Goal: Task Accomplishment & Management: Complete application form

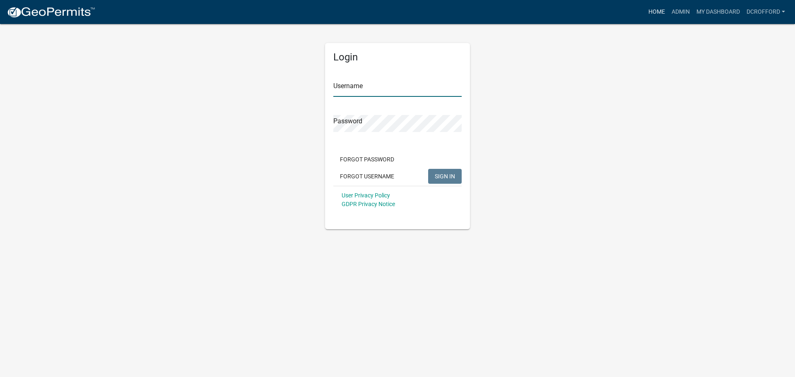
type input "dcrofford"
click at [662, 12] on link "Home" at bounding box center [656, 12] width 23 height 16
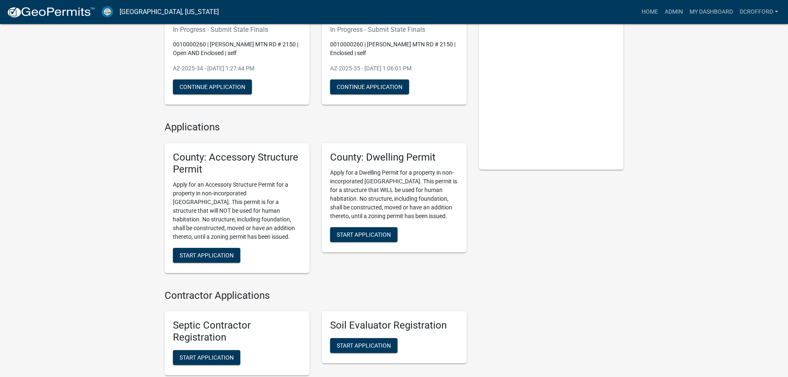
scroll to position [124, 0]
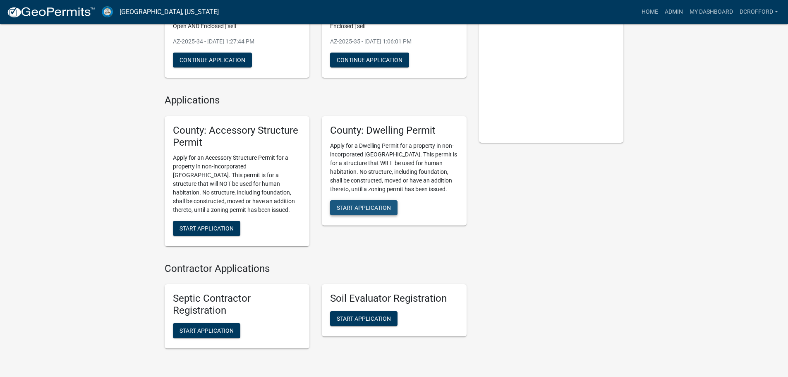
click at [372, 207] on span "Start Application" at bounding box center [364, 207] width 54 height 7
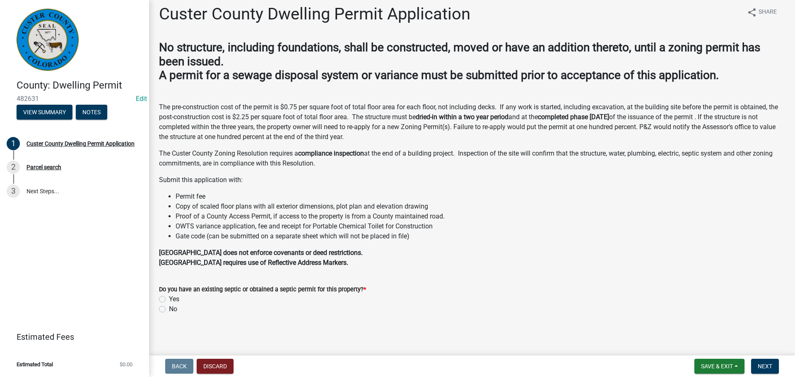
scroll to position [7, 0]
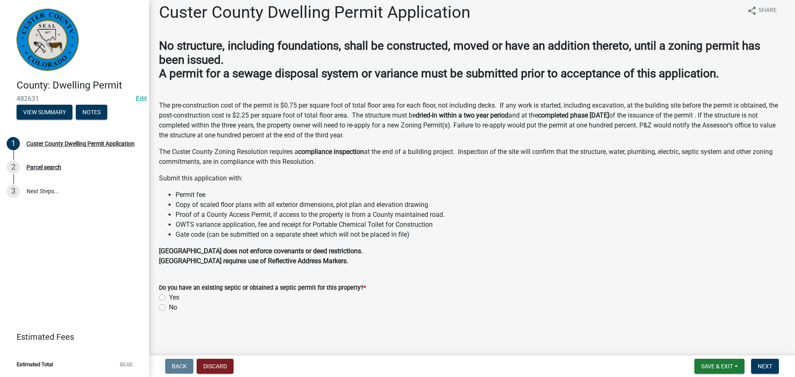
click at [555, 156] on p "The Custer County Zoning Resolution requires a compliance inspection at the end…" at bounding box center [472, 157] width 626 height 20
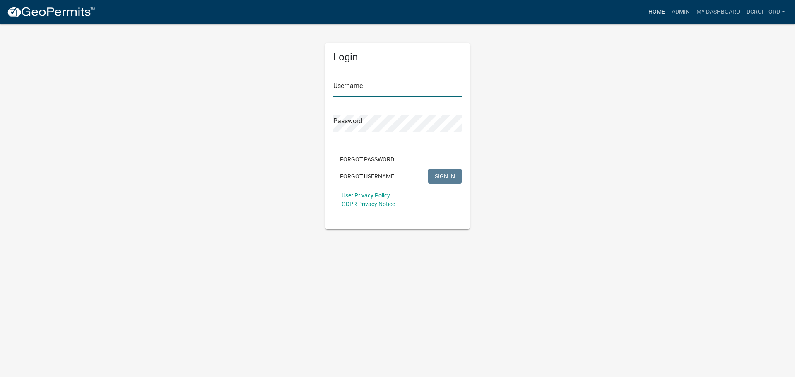
type input "dcrofford"
click at [656, 14] on link "Home" at bounding box center [656, 12] width 23 height 16
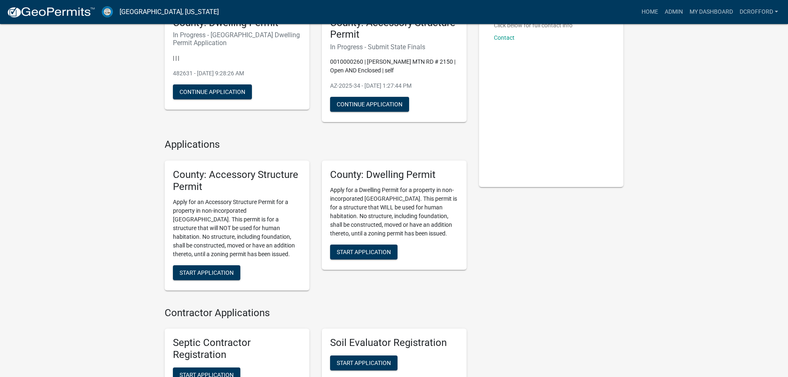
scroll to position [166, 0]
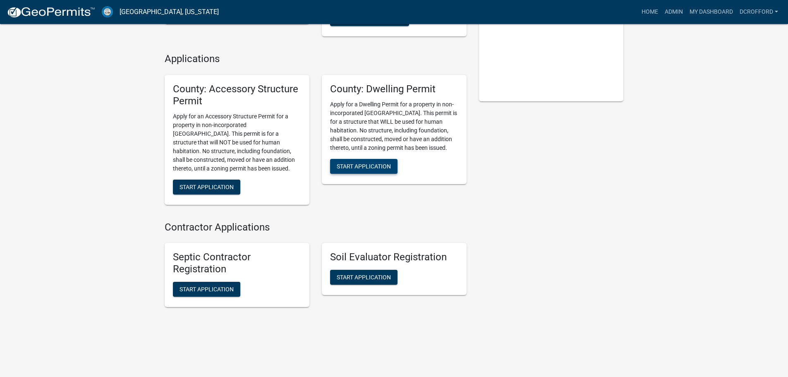
click at [366, 165] on span "Start Application" at bounding box center [364, 166] width 54 height 7
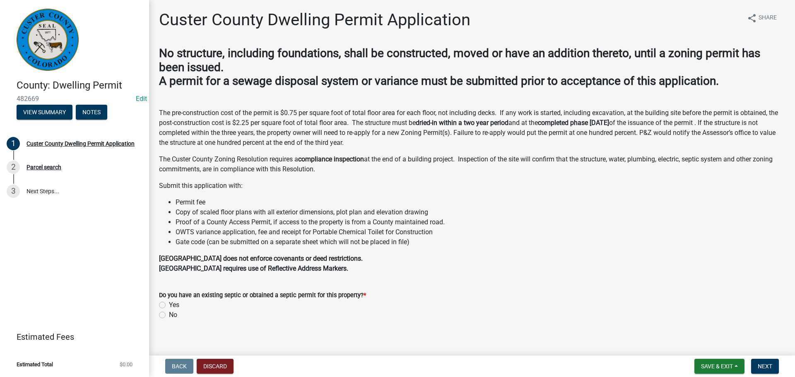
click at [169, 304] on label "Yes" at bounding box center [174, 305] width 10 height 10
click at [169, 304] on input "Yes" at bounding box center [171, 302] width 5 height 5
radio input "true"
click at [759, 367] on span "Next" at bounding box center [764, 366] width 14 height 7
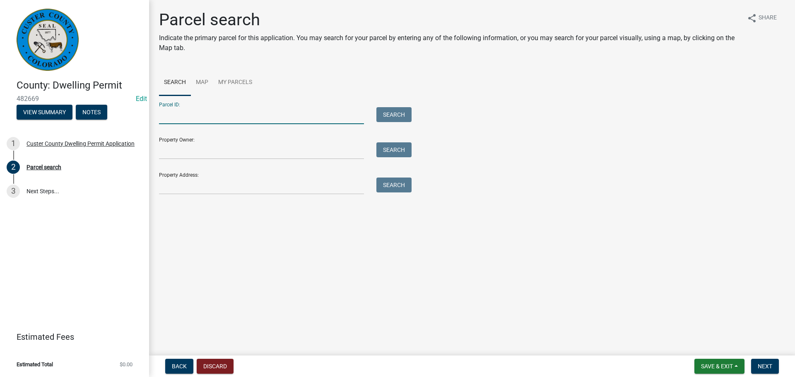
click at [183, 112] on input "Parcel ID:" at bounding box center [261, 115] width 205 height 17
type input "0010111759"
click at [404, 113] on button "Search" at bounding box center [393, 114] width 35 height 15
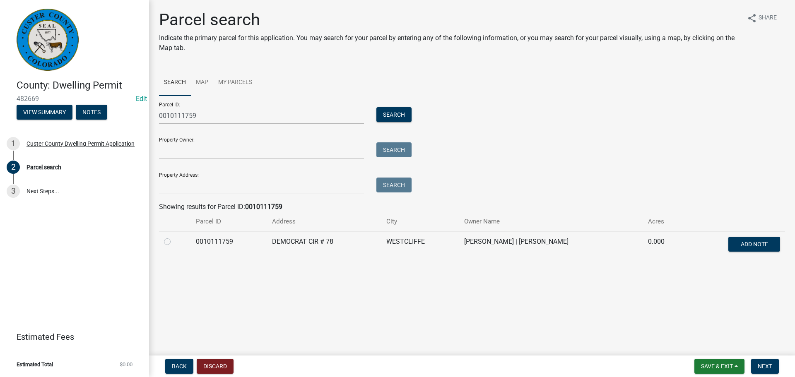
click at [377, 339] on main "Parcel search Indicate the primary parcel for this application. You may search …" at bounding box center [472, 176] width 646 height 352
click at [174, 237] on label at bounding box center [174, 237] width 0 height 0
click at [174, 242] on input "radio" at bounding box center [176, 239] width 5 height 5
radio input "true"
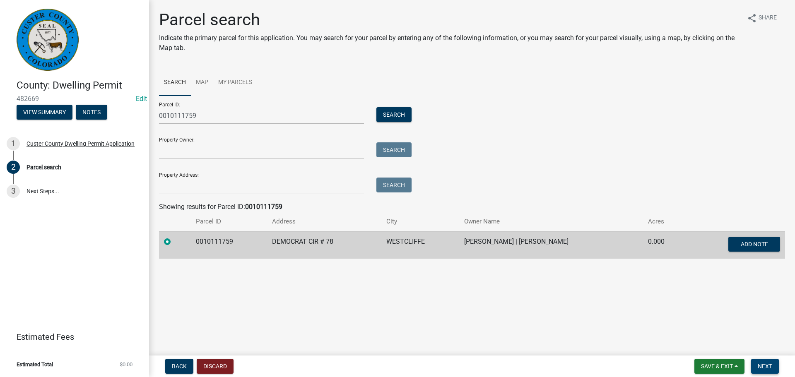
click at [771, 364] on span "Next" at bounding box center [764, 366] width 14 height 7
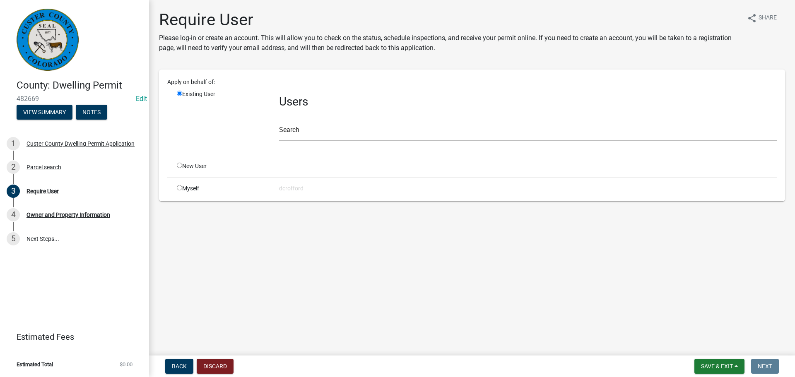
click at [362, 341] on main "Require User Please log-in or create an account. This will allow you to check o…" at bounding box center [472, 176] width 646 height 352
click at [180, 164] on input "radio" at bounding box center [179, 165] width 5 height 5
radio input "true"
radio input "false"
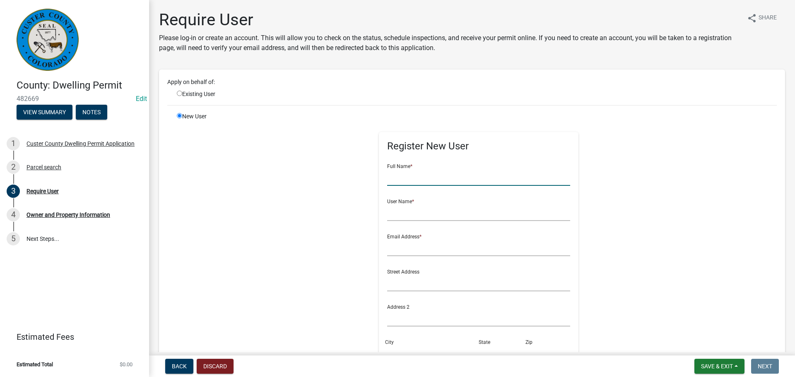
click at [452, 185] on input "text" at bounding box center [478, 177] width 183 height 17
type input "[PERSON_NAME]"
click at [441, 209] on input "text" at bounding box center [478, 212] width 183 height 17
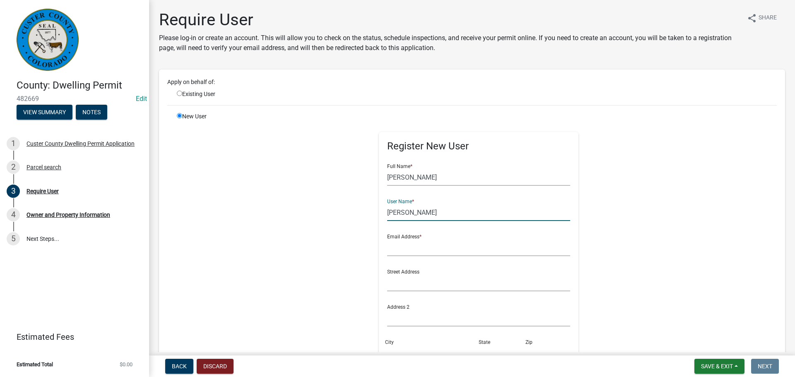
type input "[PERSON_NAME]"
click at [406, 244] on input "text" at bounding box center [478, 247] width 183 height 17
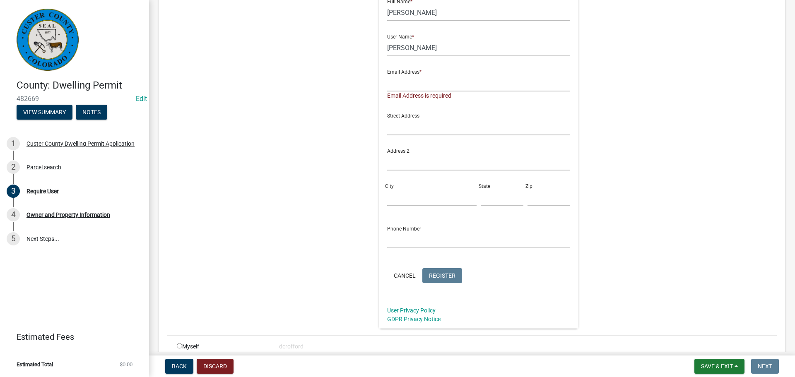
scroll to position [166, 0]
click at [387, 158] on input "text" at bounding box center [478, 161] width 183 height 17
drag, startPoint x: 445, startPoint y: 162, endPoint x: 375, endPoint y: 166, distance: 70.5
click at [379, 166] on div "Register New User Full Name * [PERSON_NAME] User Name * [PERSON_NAME] Email Add…" at bounding box center [479, 133] width 200 height 334
type input "[STREET_ADDRESS]"
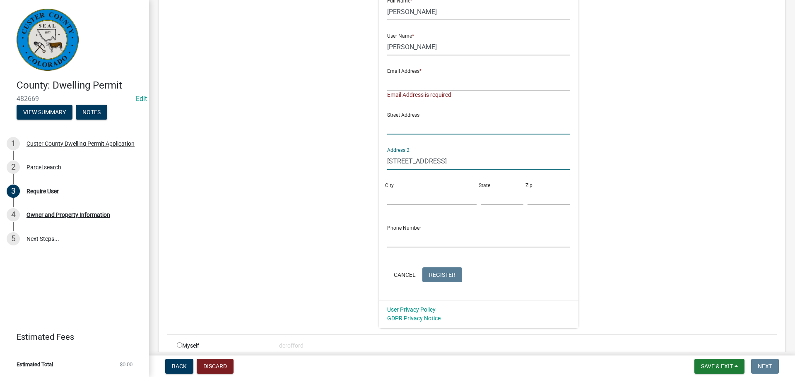
click at [387, 127] on input "text" at bounding box center [478, 126] width 183 height 17
paste input "[STREET_ADDRESS]"
type input "[STREET_ADDRESS]"
drag, startPoint x: 442, startPoint y: 161, endPoint x: 312, endPoint y: 165, distance: 130.8
click at [312, 165] on div "Register New User Full Name * [PERSON_NAME] User Name * [PERSON_NAME] Email Add…" at bounding box center [479, 137] width 424 height 381
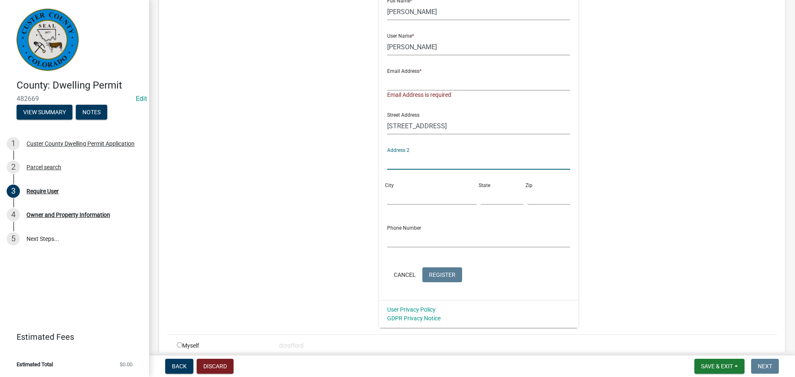
click at [385, 191] on div "City" at bounding box center [432, 190] width 94 height 29
click at [385, 196] on div "City" at bounding box center [432, 190] width 94 height 29
click at [379, 195] on div "Register New User Full Name * [PERSON_NAME] User Name * [PERSON_NAME] Address *…" at bounding box center [479, 133] width 200 height 334
click at [387, 197] on input "City" at bounding box center [431, 196] width 89 height 17
type input "Westcliffe"
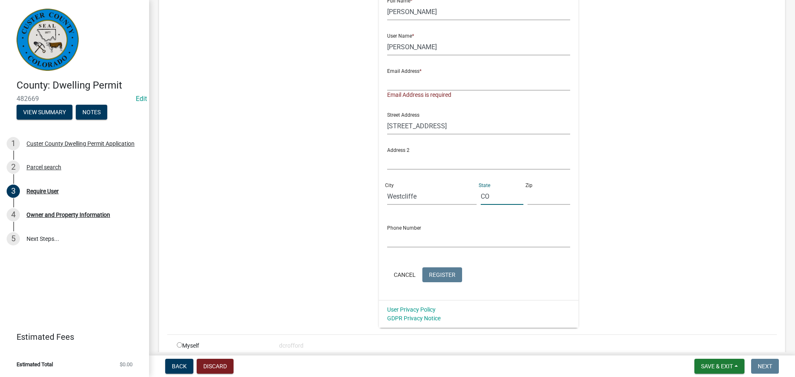
type input "CO"
type input "81252"
click at [633, 136] on div "Register New User Full Name * [PERSON_NAME] User Name * [PERSON_NAME] Address *…" at bounding box center [479, 137] width 424 height 381
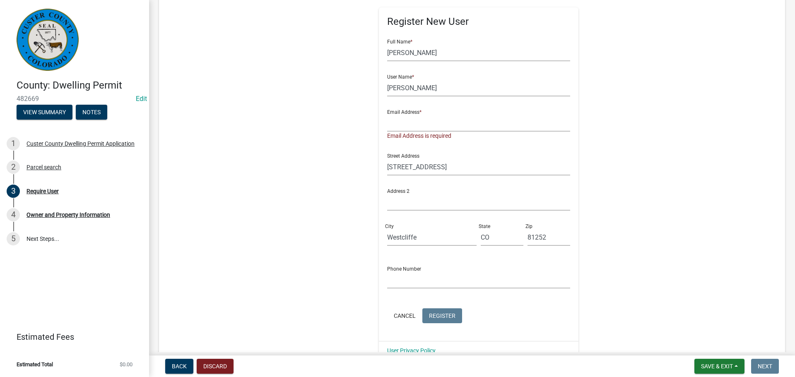
scroll to position [121, 0]
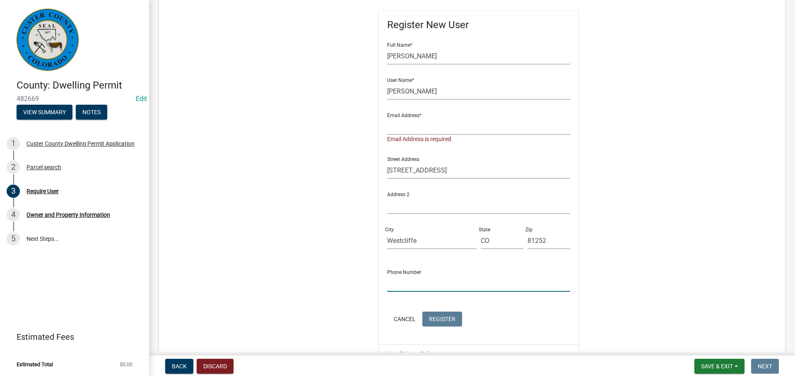
click at [387, 281] on input "text" at bounding box center [478, 283] width 183 height 17
type input "7192212631"
click at [387, 122] on input "text" at bounding box center [478, 126] width 183 height 17
click at [387, 128] on input "text" at bounding box center [478, 126] width 183 height 17
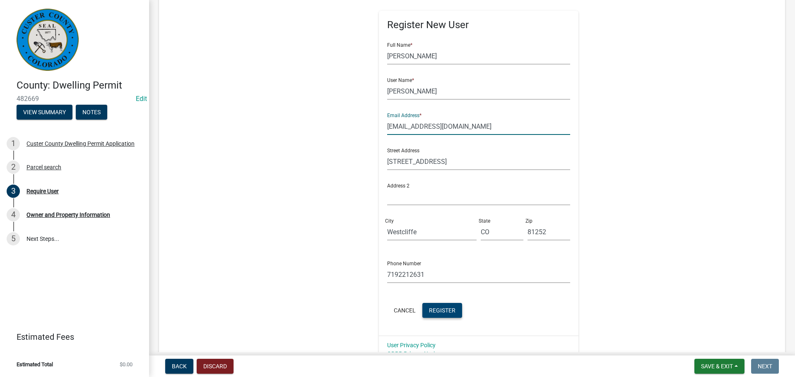
type input "[EMAIL_ADDRESS][DOMAIN_NAME]"
click at [440, 315] on button "Register" at bounding box center [442, 310] width 40 height 15
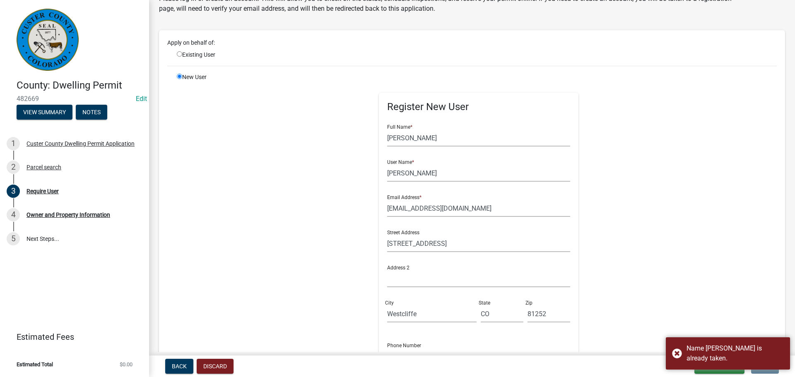
scroll to position [38, 0]
click at [387, 176] on input "[PERSON_NAME]" at bounding box center [478, 174] width 183 height 17
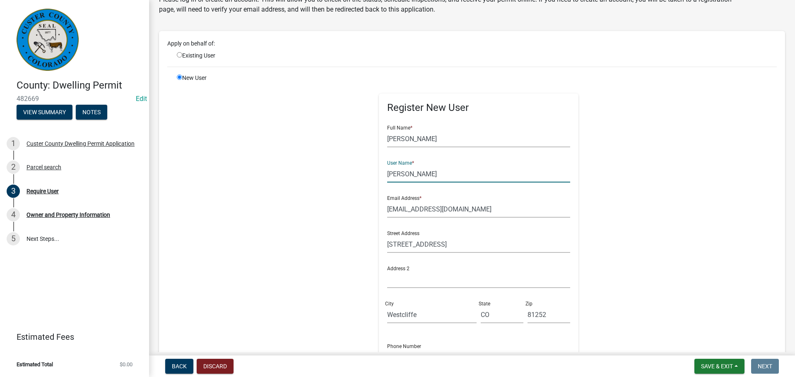
scroll to position [195, 0]
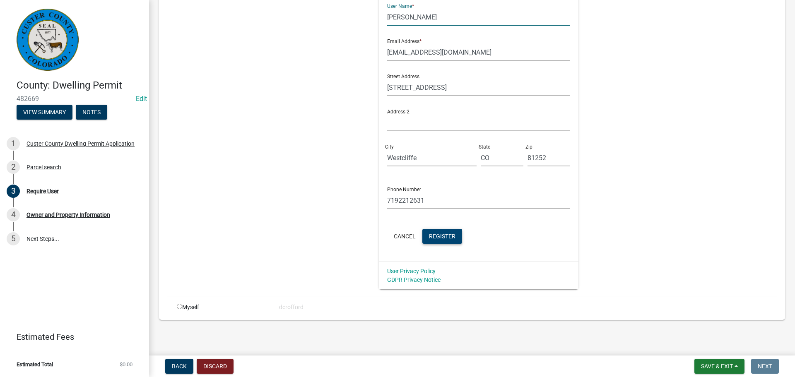
type input "[PERSON_NAME]"
click at [442, 231] on button "Register" at bounding box center [442, 236] width 40 height 15
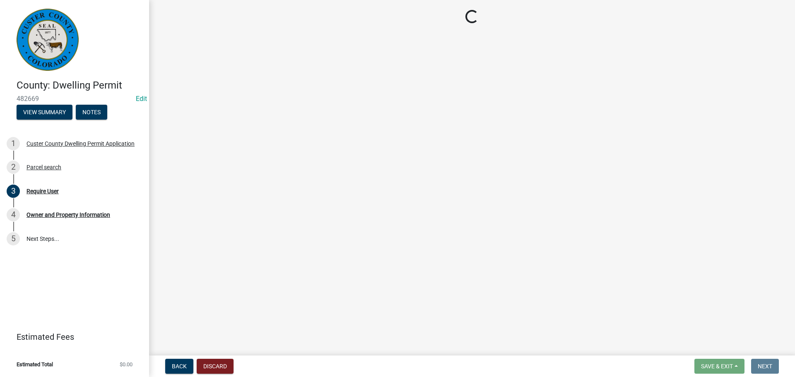
scroll to position [0, 0]
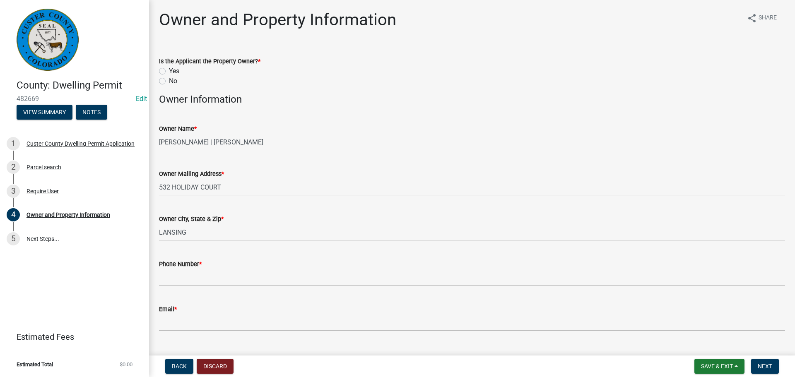
click at [169, 72] on label "Yes" at bounding box center [174, 71] width 10 height 10
click at [169, 72] on input "Yes" at bounding box center [171, 68] width 5 height 5
radio input "true"
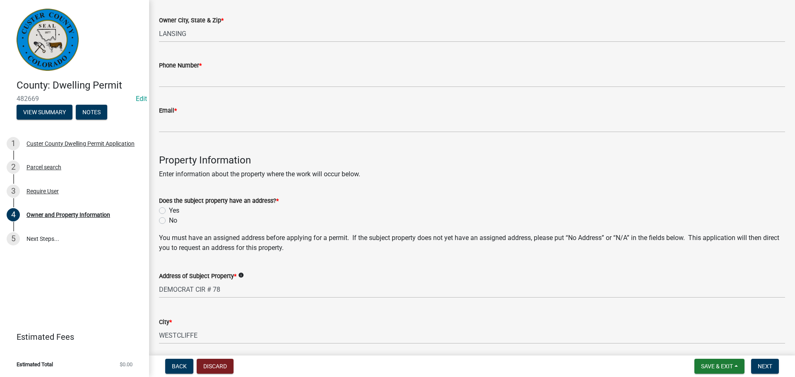
scroll to position [207, 0]
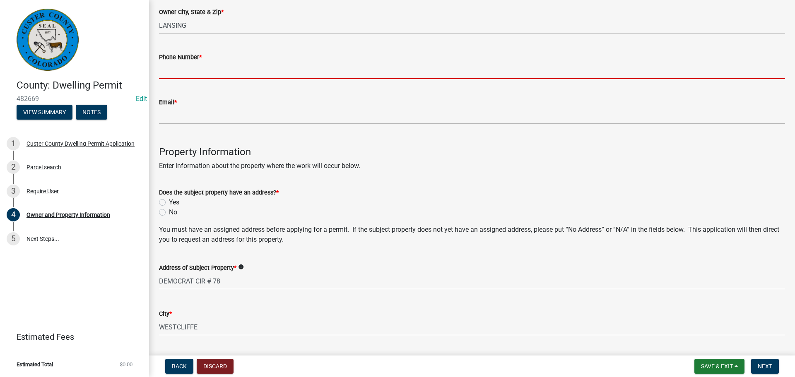
click at [175, 70] on input "Phone Number *" at bounding box center [472, 70] width 626 height 17
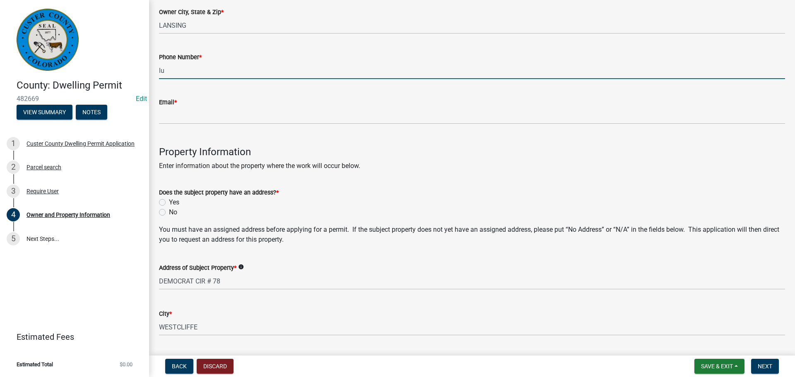
type input "l"
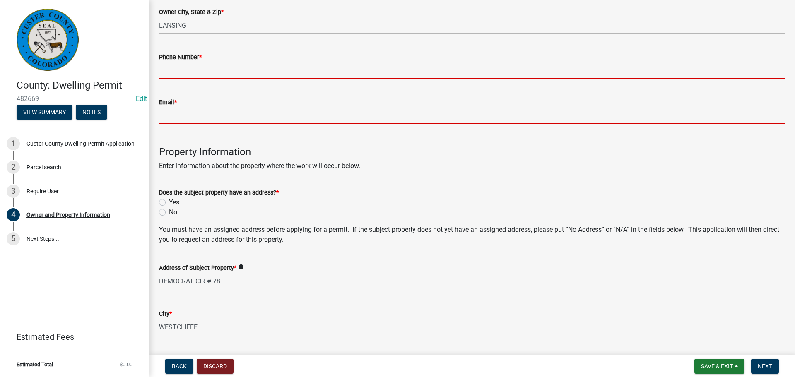
click at [170, 111] on form "Email *" at bounding box center [472, 110] width 626 height 27
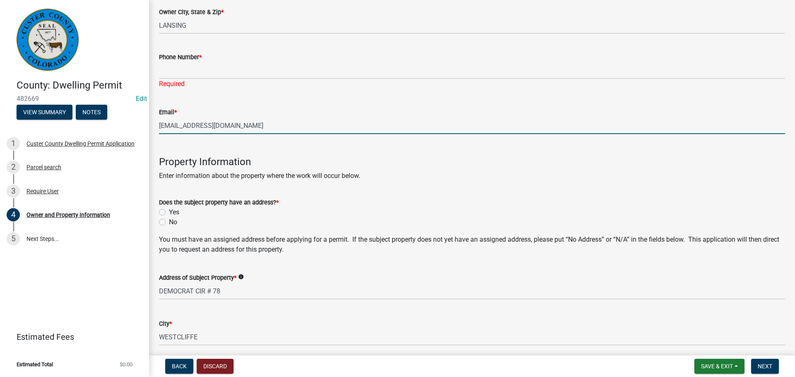
click at [188, 127] on input "[EMAIL_ADDRESS][DOMAIN_NAME]" at bounding box center [472, 125] width 626 height 17
type input "[EMAIL_ADDRESS][DOMAIN_NAME]"
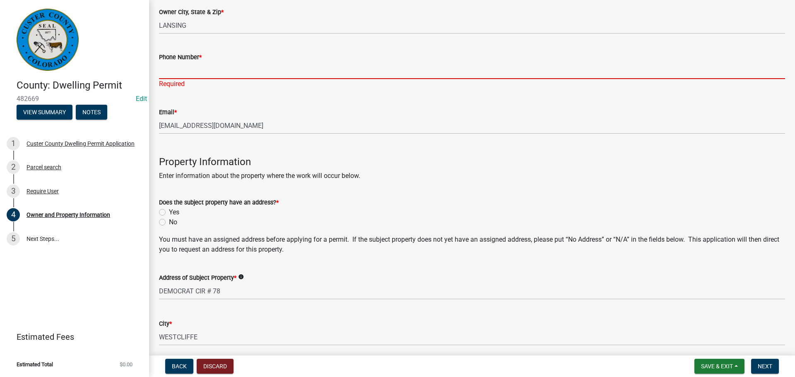
click at [204, 76] on input "Phone Number *" at bounding box center [472, 70] width 626 height 17
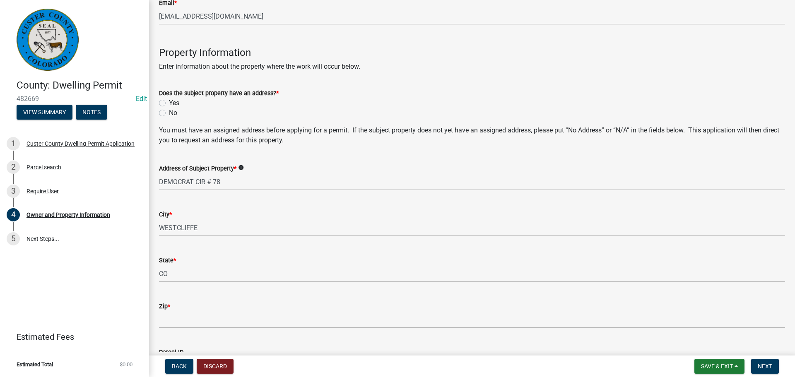
scroll to position [331, 0]
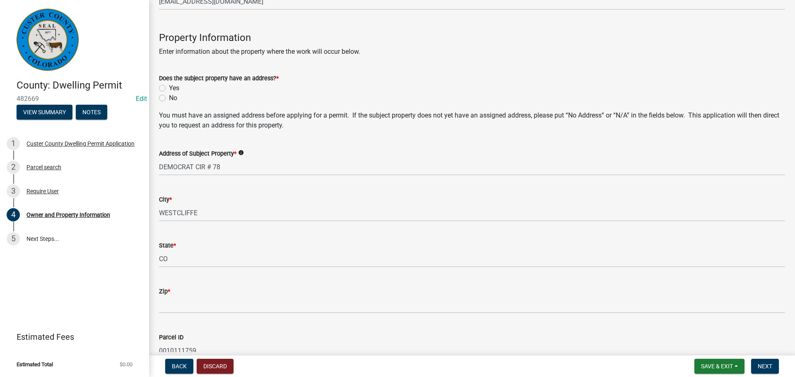
type input "7192212631"
click at [169, 88] on label "Yes" at bounding box center [174, 88] width 10 height 10
click at [169, 88] on input "Yes" at bounding box center [171, 85] width 5 height 5
radio input "true"
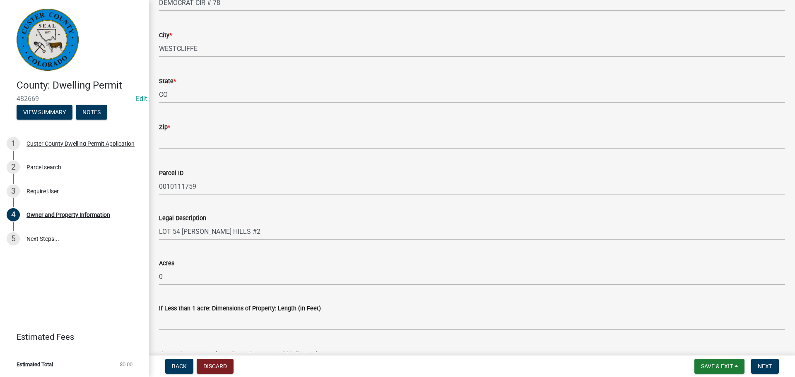
scroll to position [487, 0]
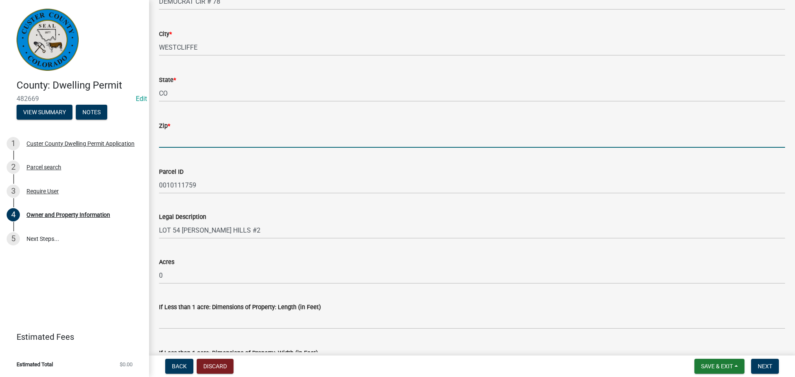
click at [203, 142] on input "Zip *" at bounding box center [472, 139] width 626 height 17
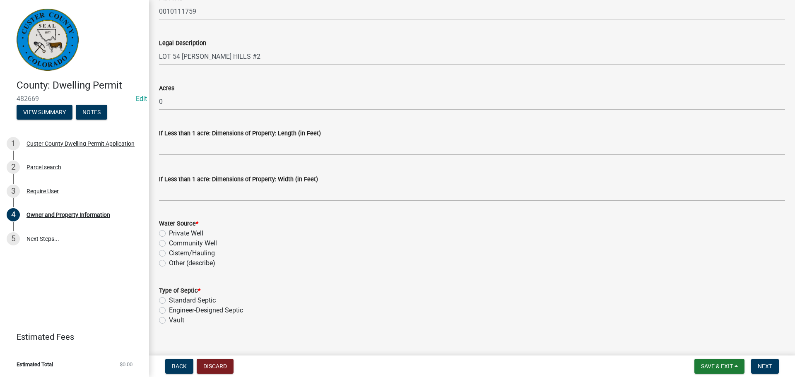
scroll to position [673, 0]
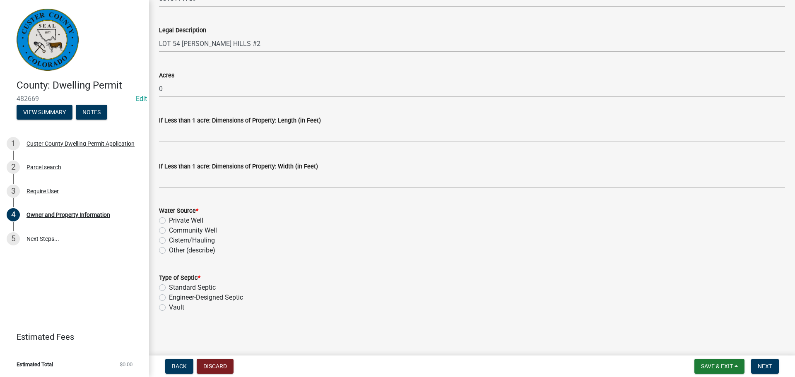
type input "81252"
click at [169, 220] on label "Private Well" at bounding box center [186, 221] width 34 height 10
click at [169, 220] on input "Private Well" at bounding box center [171, 218] width 5 height 5
radio input "true"
click at [169, 288] on label "Standard Septic" at bounding box center [192, 288] width 47 height 10
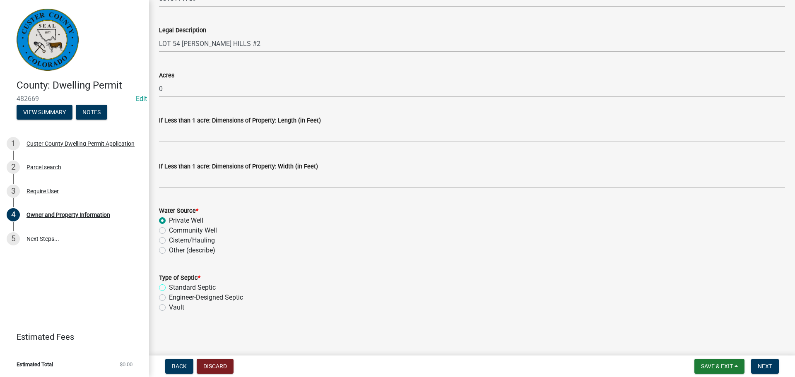
click at [169, 288] on input "Standard Septic" at bounding box center [171, 285] width 5 height 5
radio input "true"
click at [769, 371] on button "Next" at bounding box center [765, 366] width 28 height 15
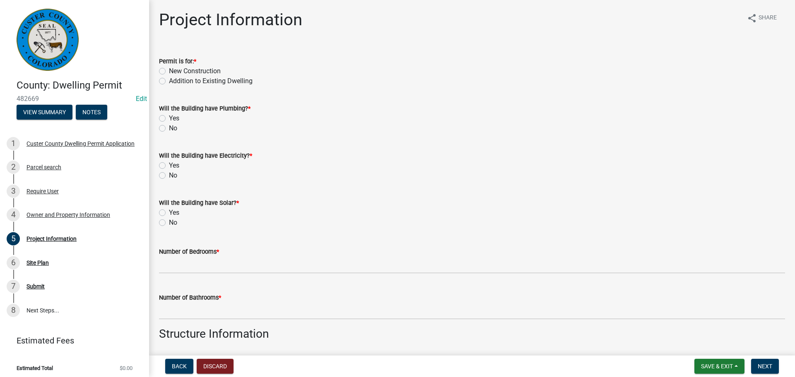
click at [169, 70] on label "New Construction" at bounding box center [195, 71] width 52 height 10
click at [169, 70] on input "New Construction" at bounding box center [171, 68] width 5 height 5
radio input "true"
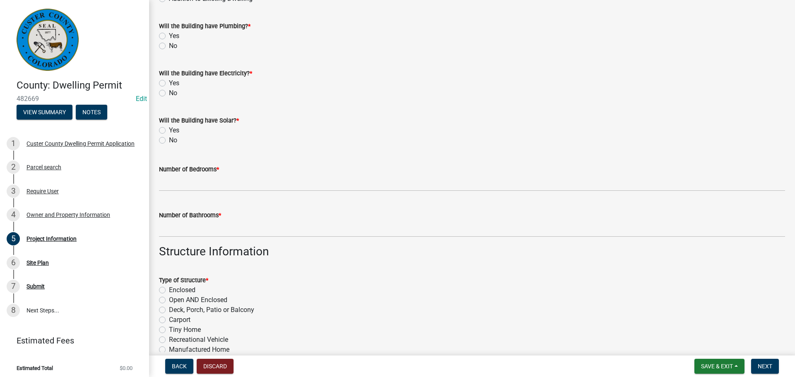
scroll to position [83, 0]
click at [169, 35] on label "Yes" at bounding box center [174, 36] width 10 height 10
click at [169, 35] on input "Yes" at bounding box center [171, 33] width 5 height 5
radio input "true"
click at [169, 84] on label "Yes" at bounding box center [174, 83] width 10 height 10
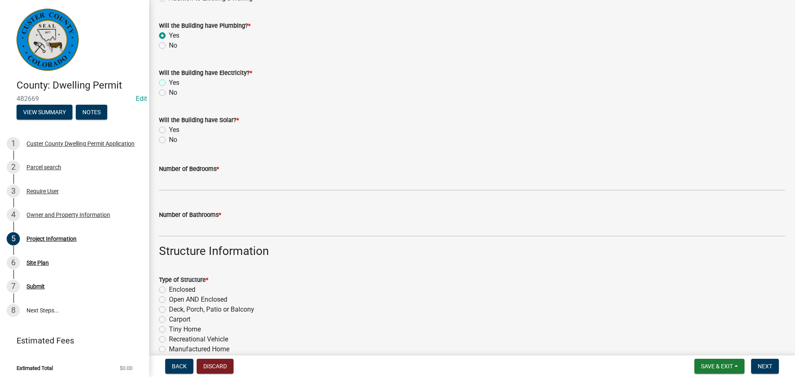
click at [169, 83] on input "Yes" at bounding box center [171, 80] width 5 height 5
radio input "true"
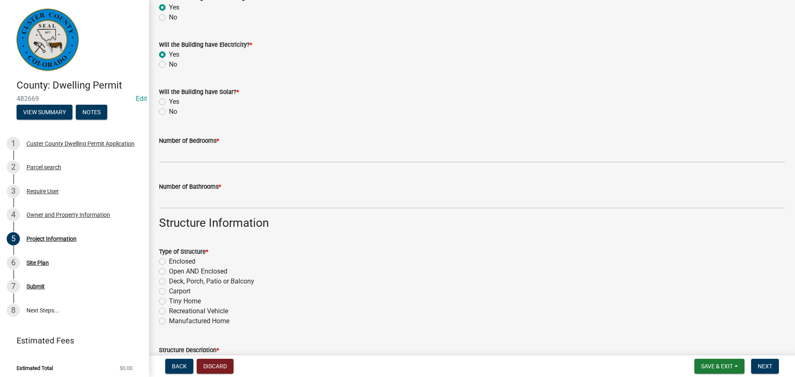
scroll to position [124, 0]
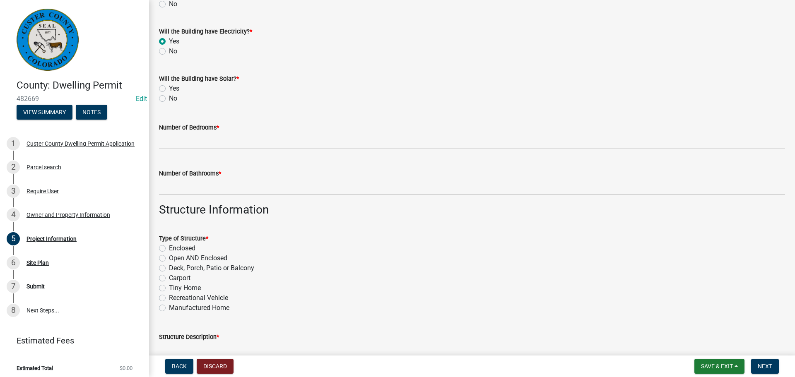
click at [169, 99] on label "No" at bounding box center [173, 99] width 8 height 10
click at [169, 99] on input "No" at bounding box center [171, 96] width 5 height 5
radio input "true"
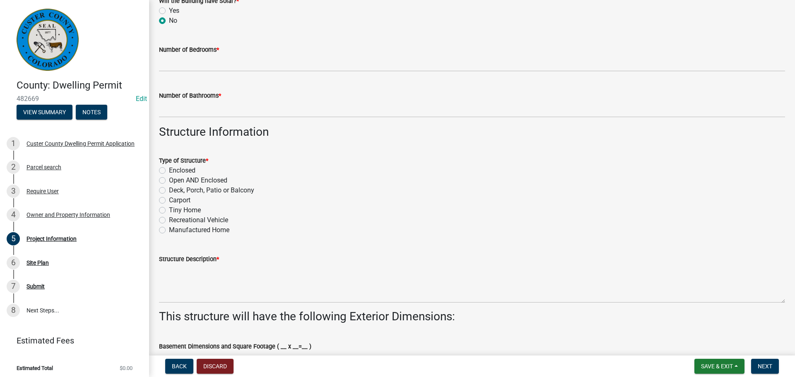
scroll to position [207, 0]
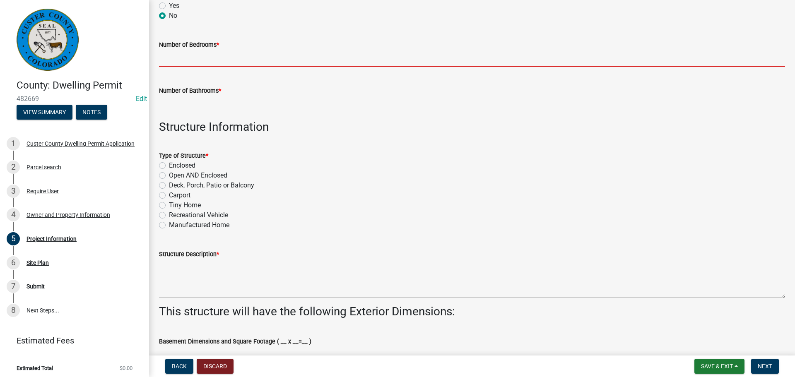
click at [205, 60] on input "text" at bounding box center [472, 58] width 626 height 17
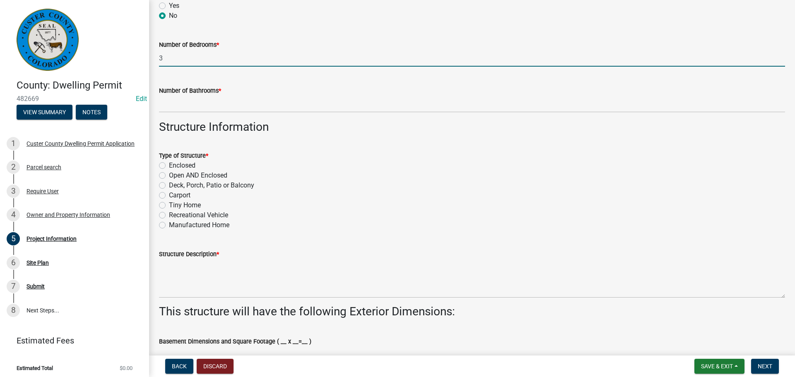
type input "3"
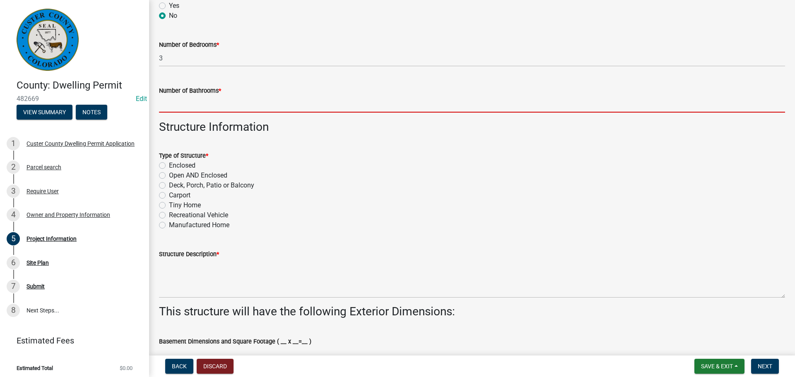
click at [207, 103] on input "text" at bounding box center [472, 104] width 626 height 17
click at [205, 99] on input "text" at bounding box center [472, 104] width 626 height 17
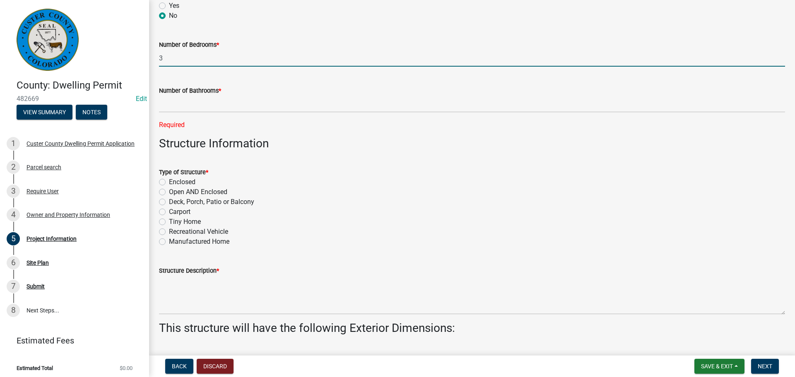
click at [202, 55] on input "3" at bounding box center [472, 58] width 626 height 17
click at [202, 61] on input "3" at bounding box center [472, 58] width 626 height 17
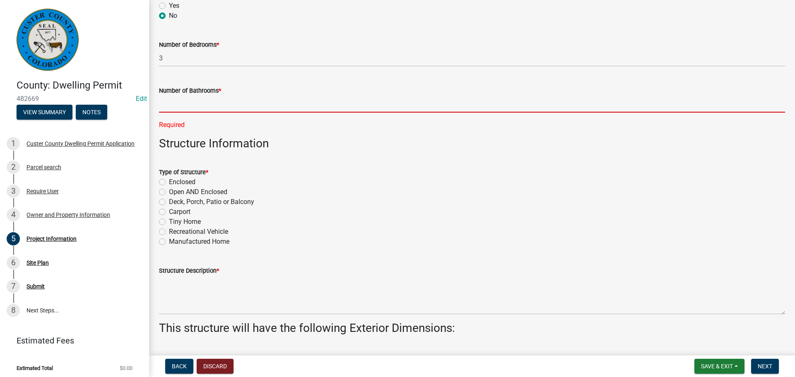
click at [186, 106] on input "text" at bounding box center [472, 104] width 626 height 17
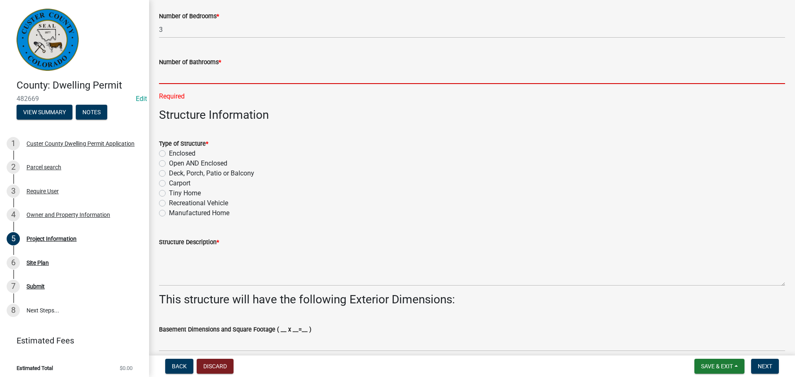
scroll to position [248, 0]
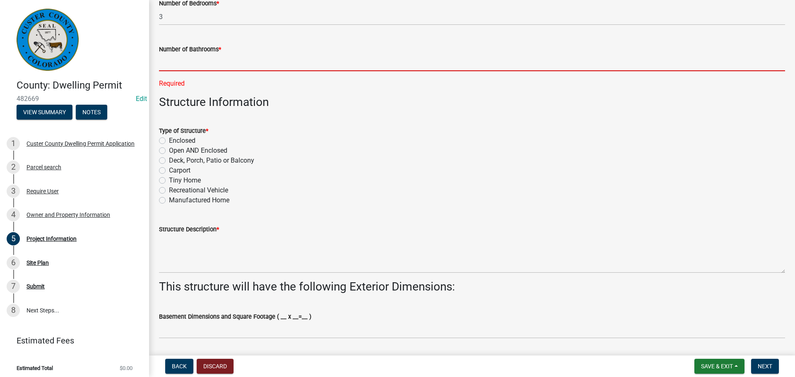
click at [184, 61] on input "text" at bounding box center [472, 62] width 626 height 17
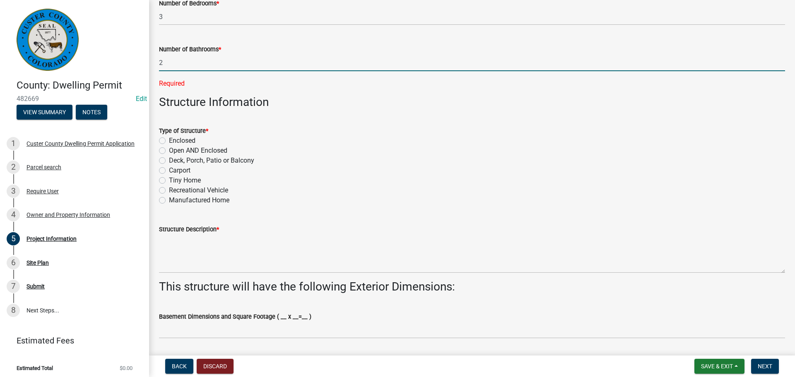
click at [182, 64] on input "2" at bounding box center [472, 62] width 626 height 17
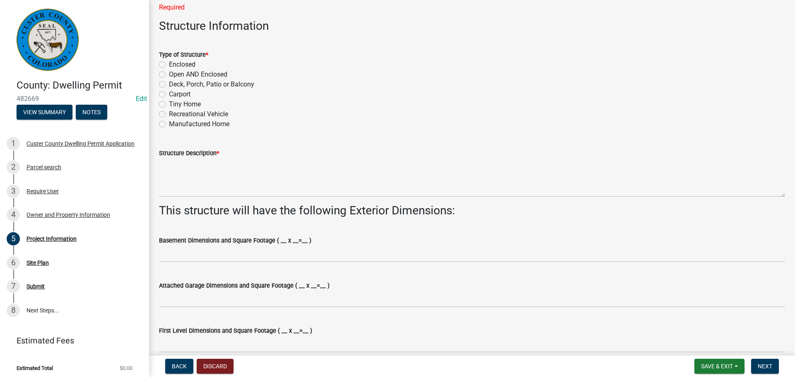
scroll to position [331, 0]
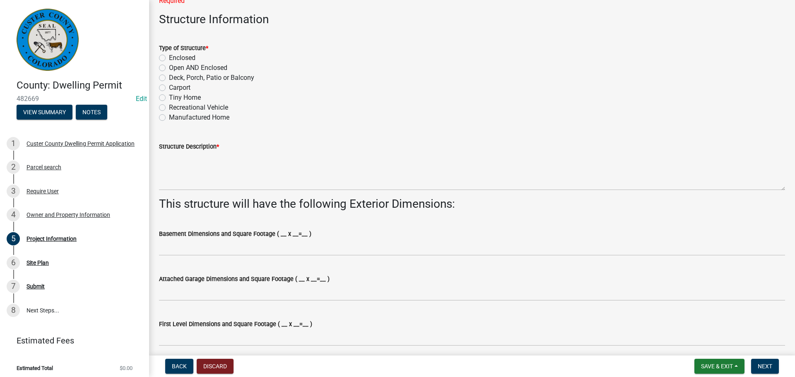
type input "2"
click at [160, 57] on div "Type of Structure * Enclosed Open AND Enclosed Deck, Porch, Patio or Balcony Ca…" at bounding box center [472, 82] width 626 height 79
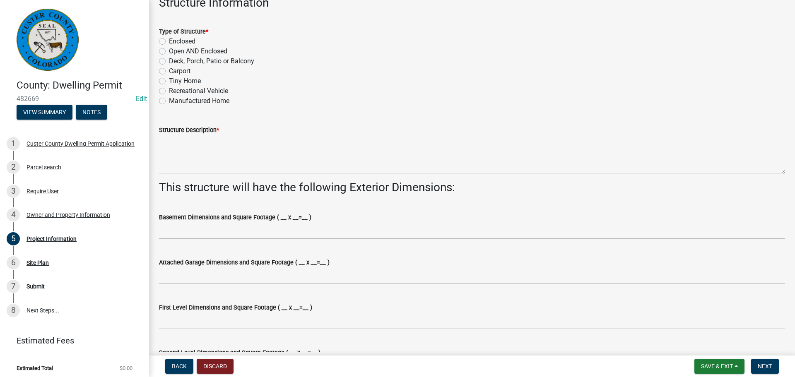
click at [169, 40] on label "Enclosed" at bounding box center [182, 41] width 26 height 10
click at [169, 40] on input "Enclosed" at bounding box center [171, 38] width 5 height 5
radio input "true"
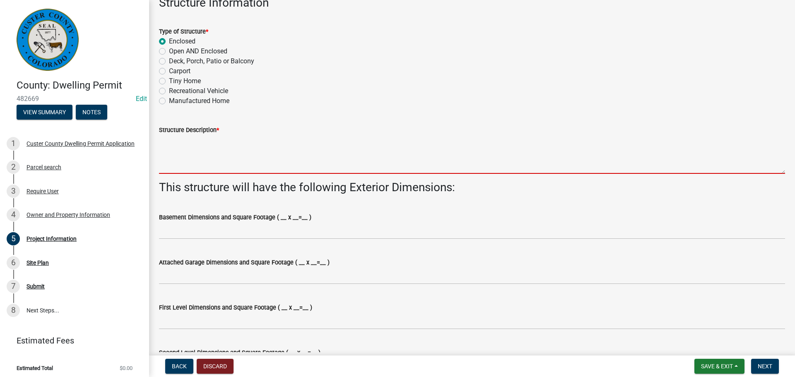
click at [195, 162] on textarea "Structure Description *" at bounding box center [472, 154] width 626 height 39
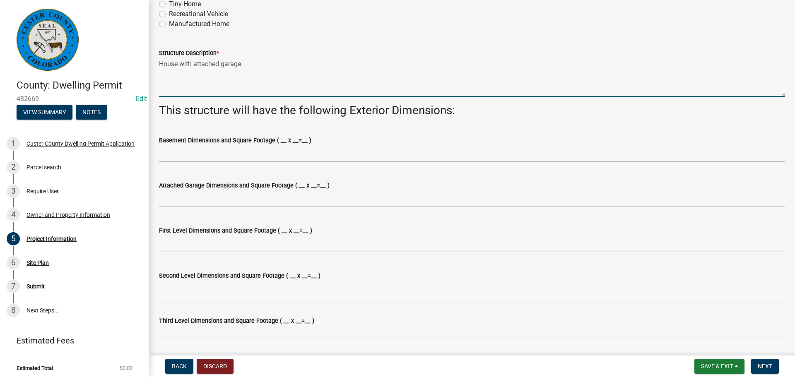
scroll to position [455, 0]
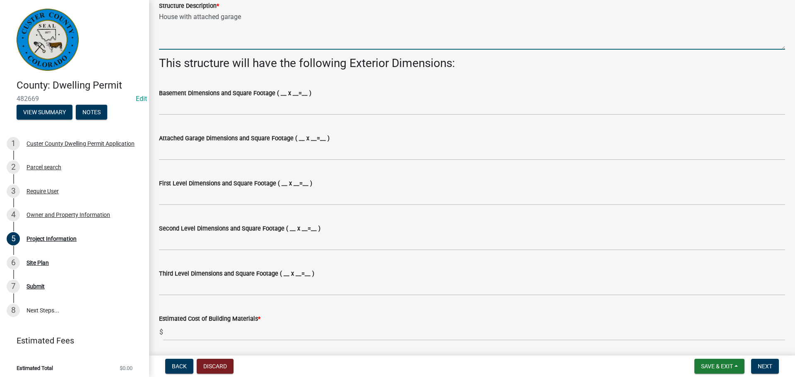
type textarea "House with attached garage"
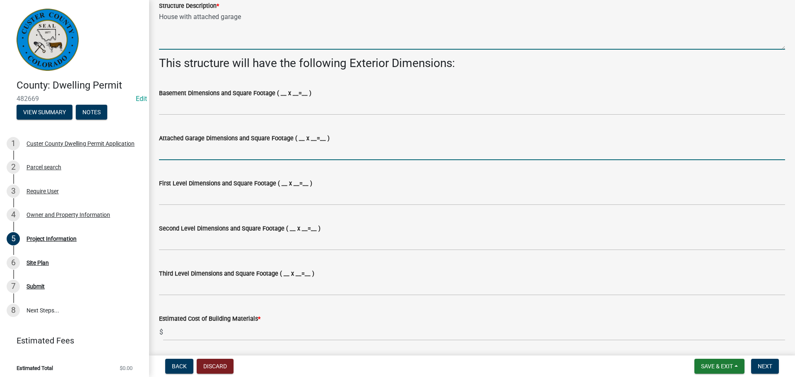
click at [211, 149] on input "Attached Garage Dimensions and Square Footage ( __ x __=__ )" at bounding box center [472, 151] width 626 height 17
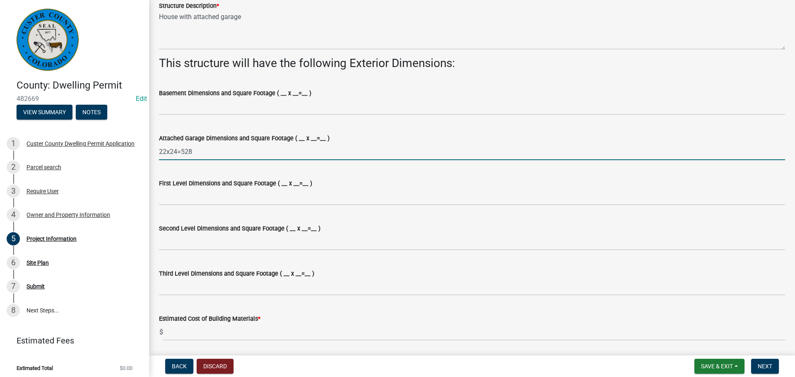
type input "22x24=528"
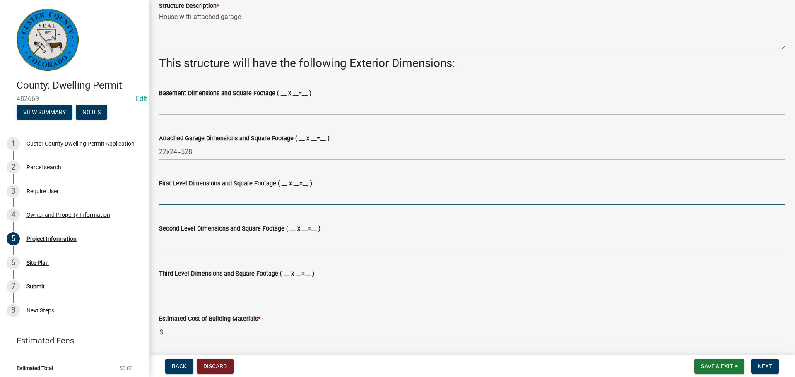
click at [187, 199] on input "First Level Dimensions and Square Footage ( __ x __=__ )" at bounding box center [472, 196] width 626 height 17
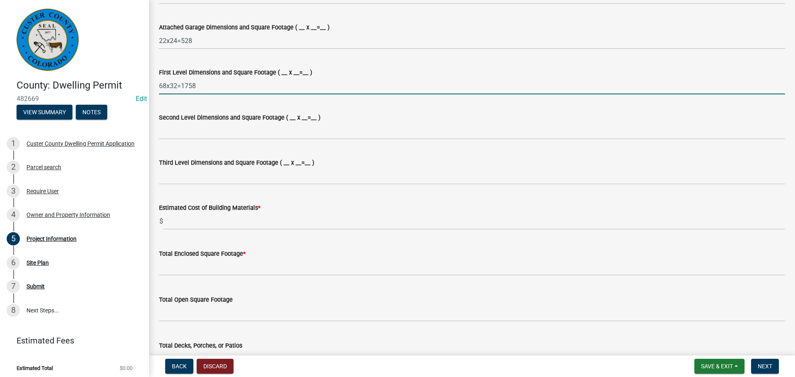
scroll to position [579, 0]
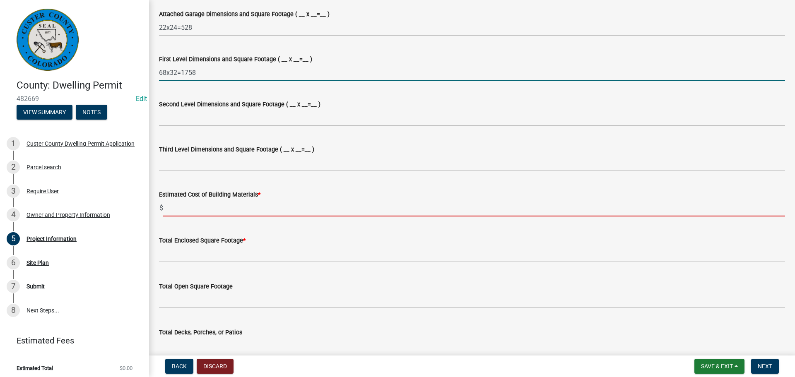
click at [180, 209] on input "text" at bounding box center [474, 207] width 622 height 17
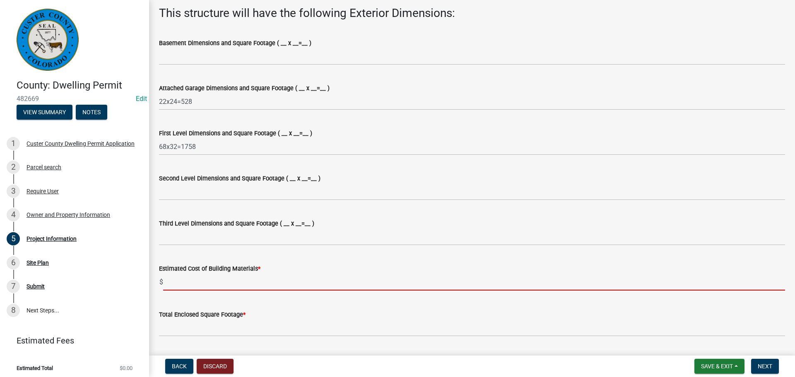
scroll to position [497, 0]
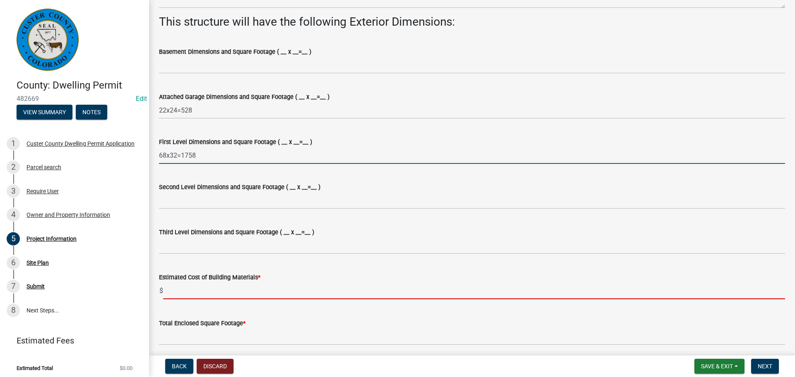
drag, startPoint x: 184, startPoint y: 156, endPoint x: 194, endPoint y: 158, distance: 9.7
click at [184, 156] on input "68x32=1758" at bounding box center [472, 155] width 626 height 17
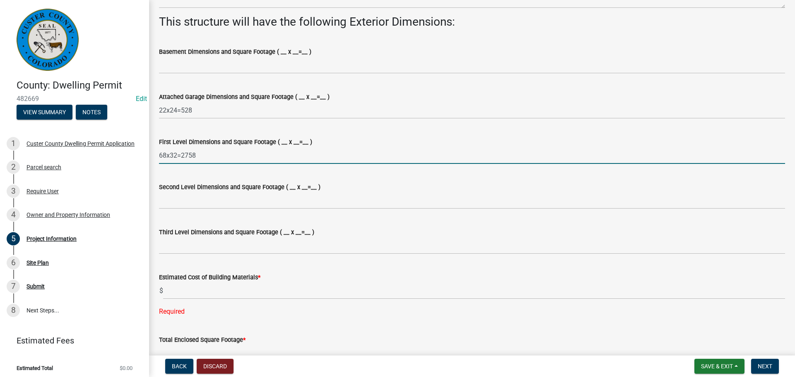
click at [226, 159] on input "68x32=2758" at bounding box center [472, 155] width 626 height 17
click at [233, 153] on input "68x32=2176" at bounding box center [472, 155] width 626 height 17
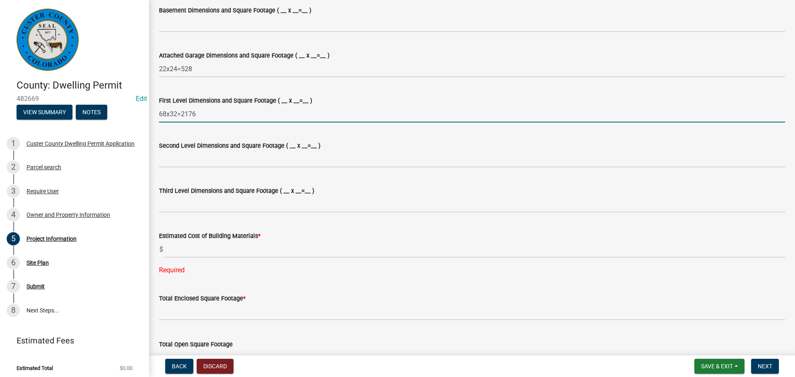
click at [231, 110] on input "68x32=2176" at bounding box center [472, 114] width 626 height 17
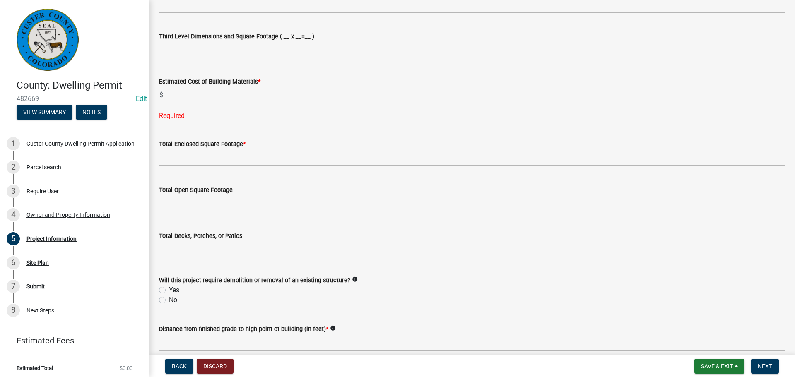
scroll to position [704, 0]
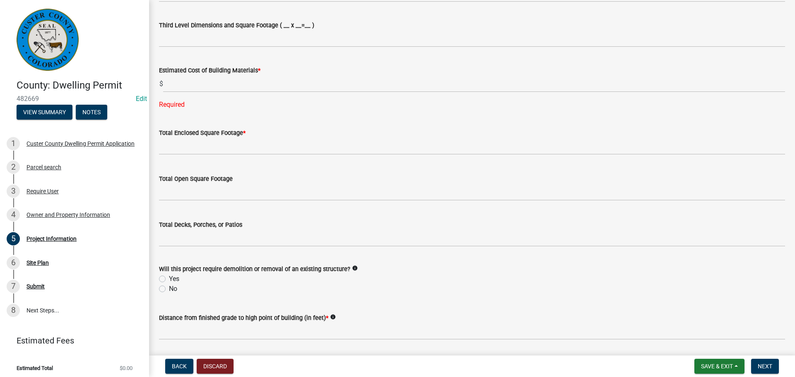
type input "68x32=2176"
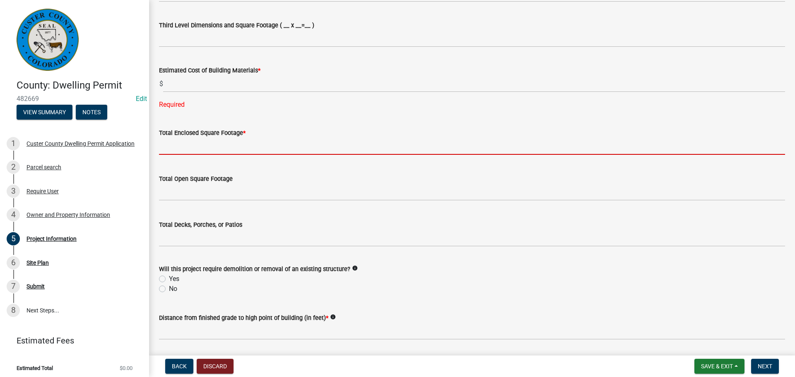
click at [228, 140] on input "text" at bounding box center [472, 146] width 626 height 17
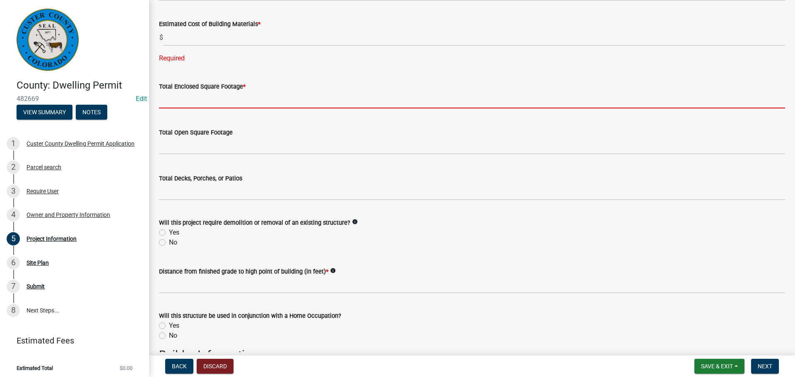
scroll to position [786, 0]
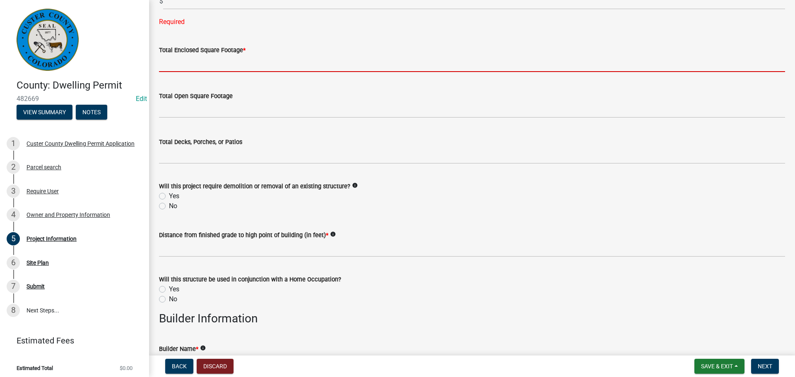
drag, startPoint x: 354, startPoint y: 189, endPoint x: 272, endPoint y: 196, distance: 82.7
click at [354, 189] on form "Will this project require demolition or removal of an existing structure? info …" at bounding box center [472, 191] width 626 height 40
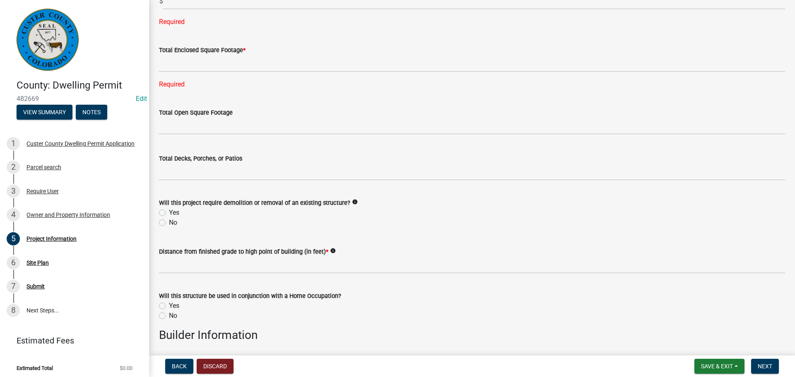
click at [169, 223] on label "No" at bounding box center [173, 223] width 8 height 10
click at [169, 223] on input "No" at bounding box center [171, 220] width 5 height 5
radio input "true"
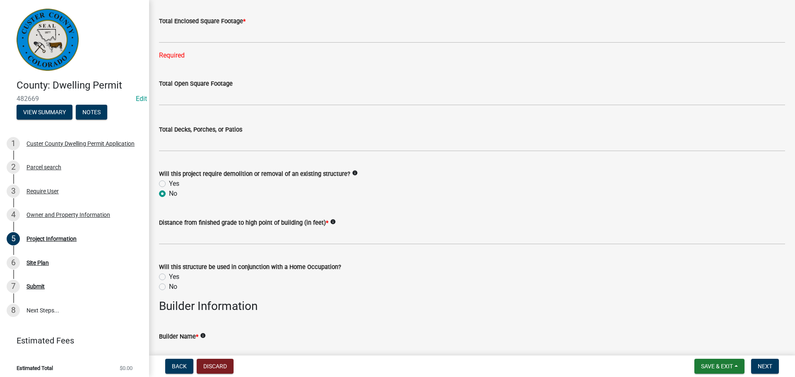
scroll to position [828, 0]
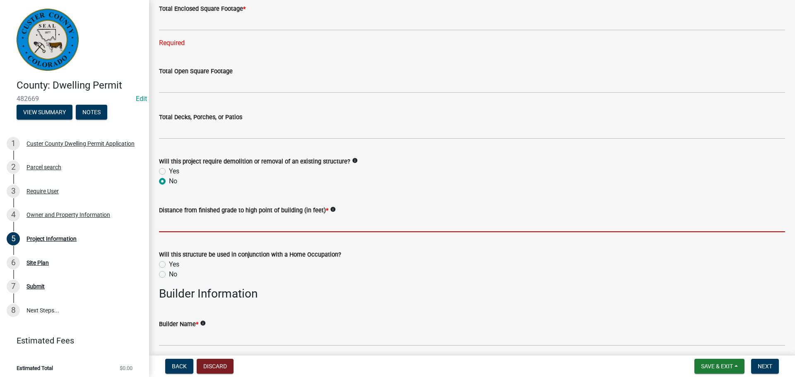
click at [227, 221] on input "text" at bounding box center [472, 223] width 626 height 17
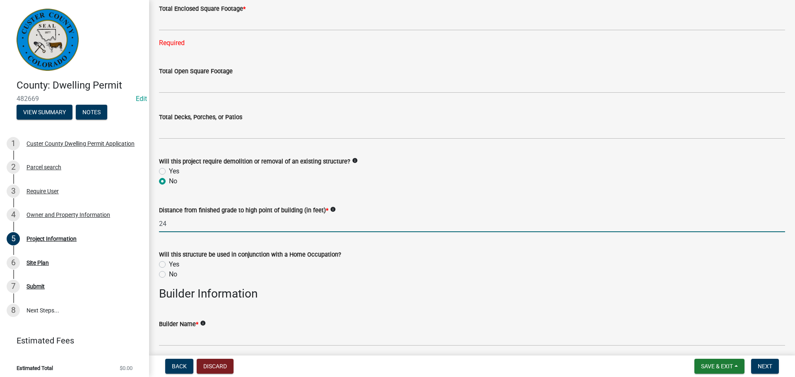
scroll to position [869, 0]
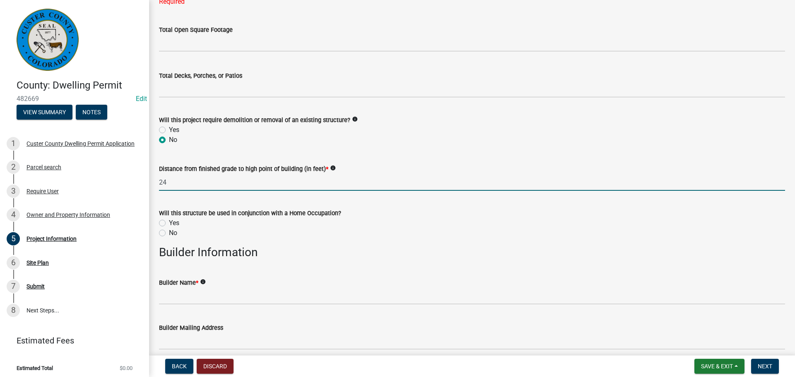
type input "24"
click at [169, 233] on label "No" at bounding box center [173, 233] width 8 height 10
click at [169, 233] on input "No" at bounding box center [171, 230] width 5 height 5
radio input "true"
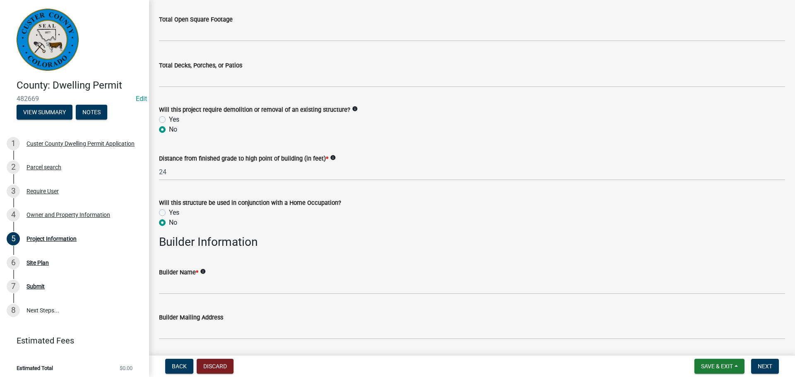
scroll to position [993, 0]
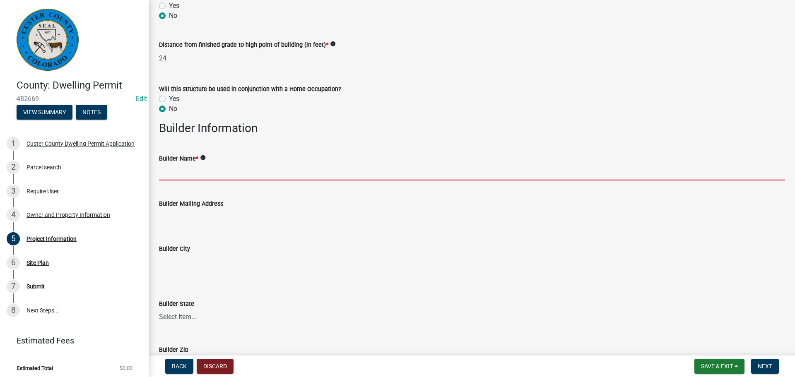
click at [274, 176] on input "Builder Name *" at bounding box center [472, 171] width 626 height 17
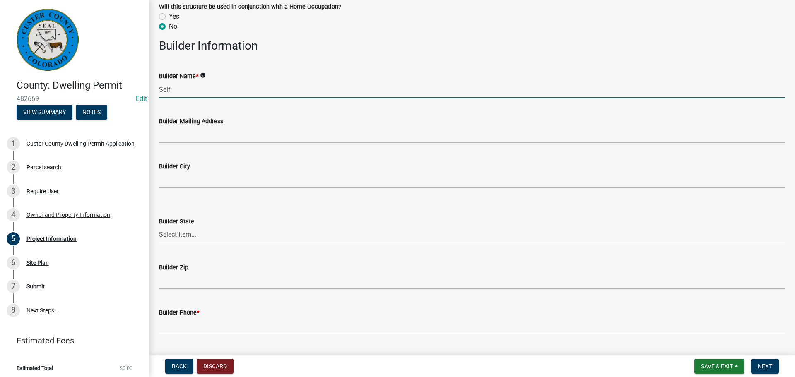
scroll to position [1076, 0]
type input "Self"
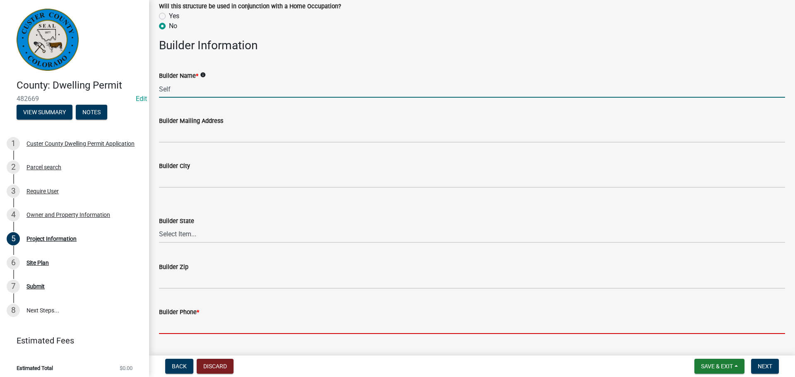
click at [163, 327] on input "Builder Phone *" at bounding box center [472, 325] width 626 height 17
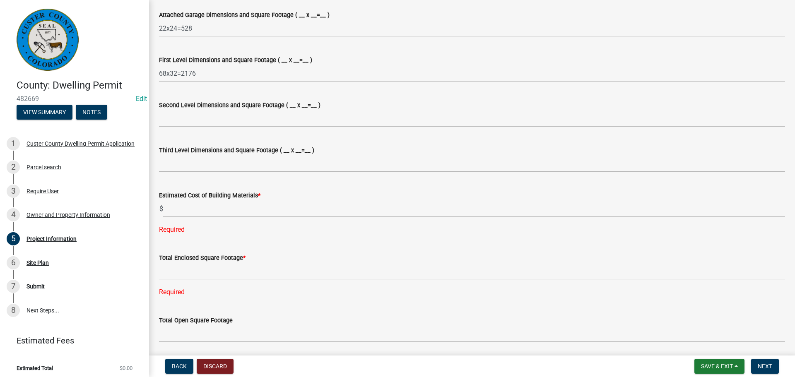
scroll to position [579, 0]
type input "7192212631"
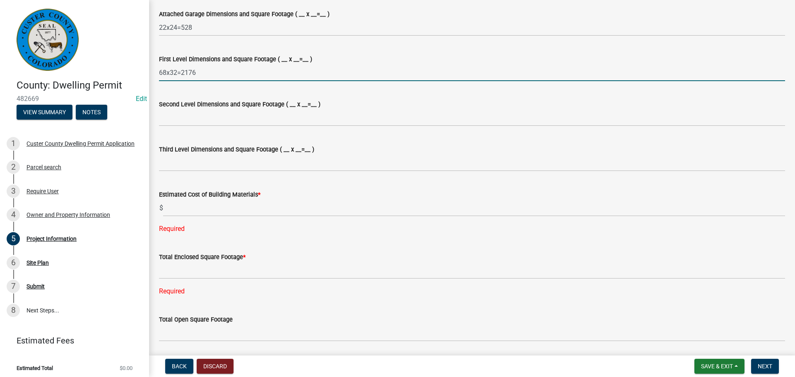
click at [224, 77] on input "68x32=2176" at bounding box center [472, 72] width 626 height 17
click at [183, 72] on input "68x32=2176" at bounding box center [472, 72] width 626 height 17
click at [185, 73] on input "68x32=2176" at bounding box center [472, 72] width 626 height 17
click at [207, 75] on input "68x32=2176" at bounding box center [472, 72] width 626 height 17
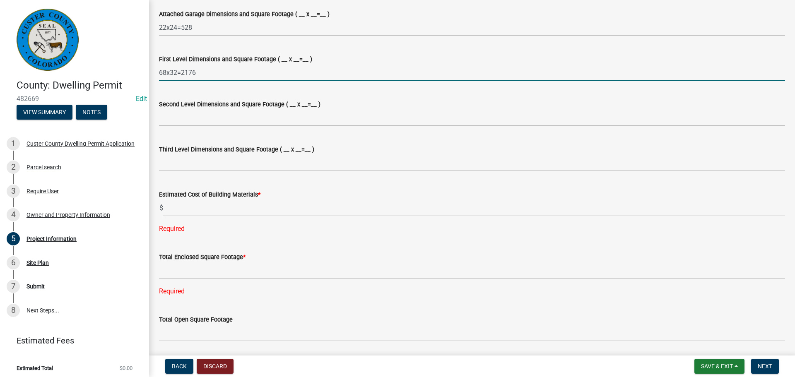
click at [207, 75] on input "68x32=2176" at bounding box center [472, 72] width 626 height 17
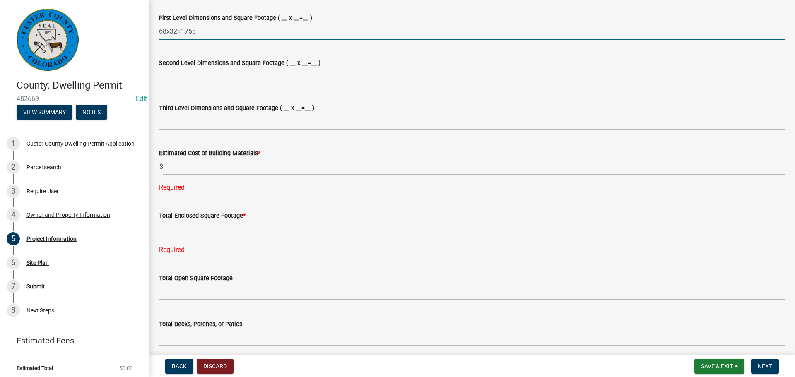
scroll to position [662, 0]
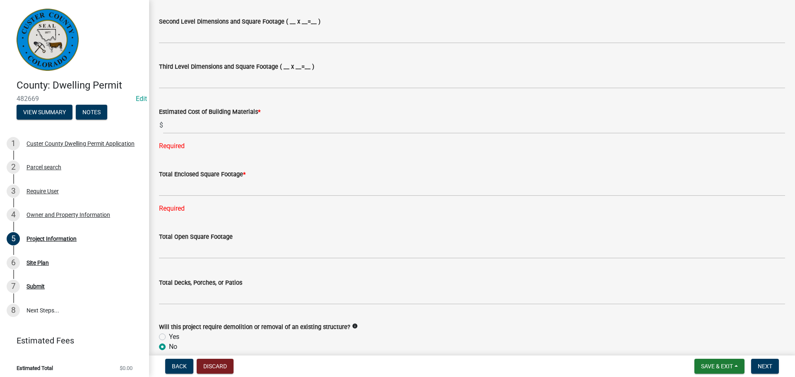
type input "68x32=1758"
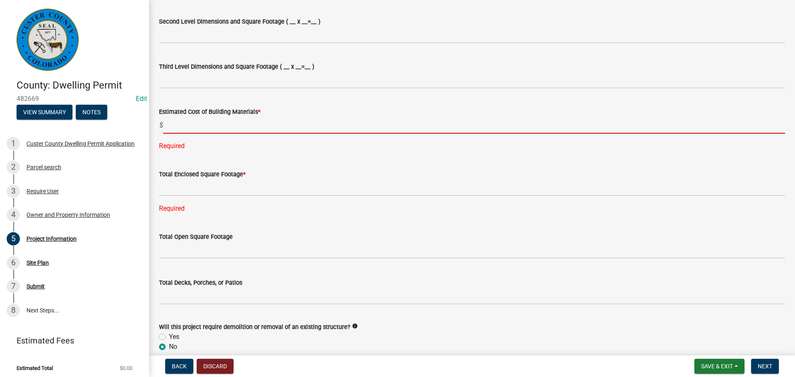
click at [180, 125] on input "text" at bounding box center [474, 125] width 622 height 17
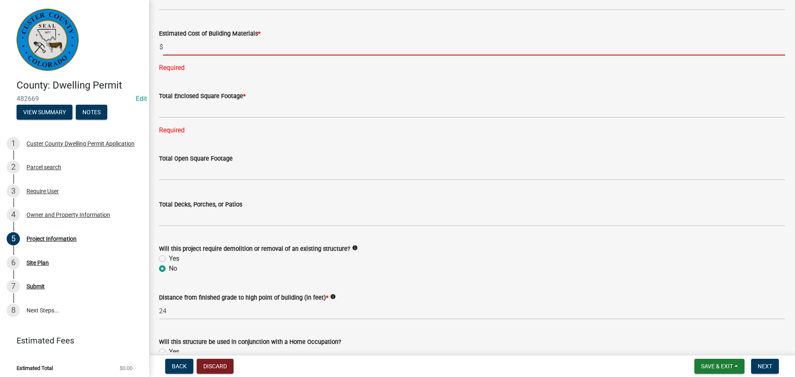
scroll to position [745, 0]
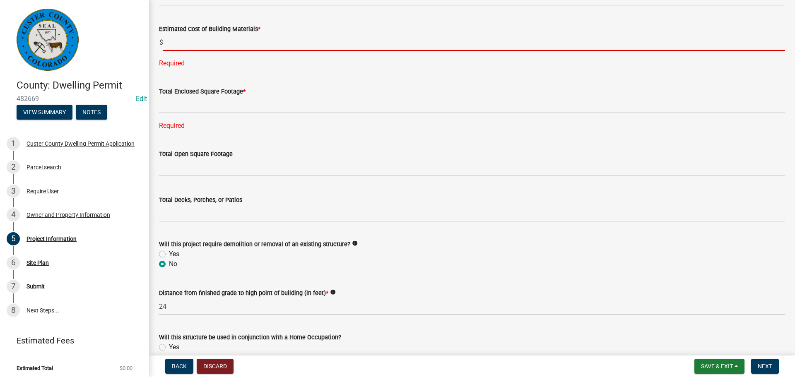
click at [195, 43] on input "text" at bounding box center [474, 42] width 622 height 17
click at [197, 39] on input "text" at bounding box center [474, 42] width 622 height 17
click at [279, 48] on input "text" at bounding box center [474, 42] width 622 height 17
click at [246, 43] on input "text" at bounding box center [474, 42] width 622 height 17
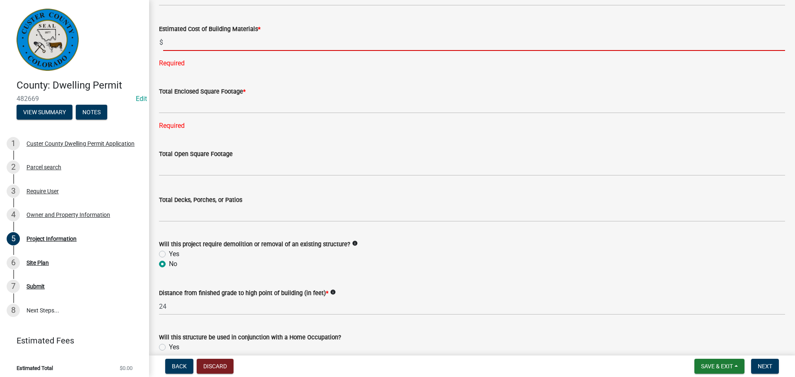
click at [247, 43] on input "text" at bounding box center [474, 42] width 622 height 17
click at [240, 43] on input "text" at bounding box center [474, 42] width 622 height 17
click at [223, 38] on input "text" at bounding box center [474, 42] width 622 height 17
click at [240, 35] on input "text" at bounding box center [474, 42] width 622 height 17
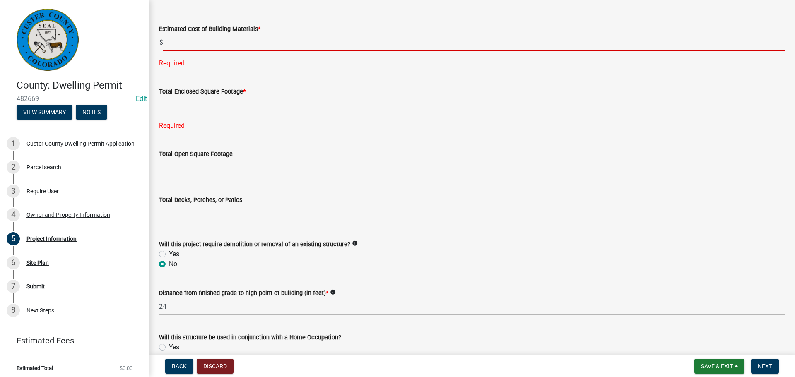
click at [238, 36] on input "text" at bounding box center [474, 42] width 622 height 17
click at [237, 37] on input "text" at bounding box center [474, 42] width 622 height 17
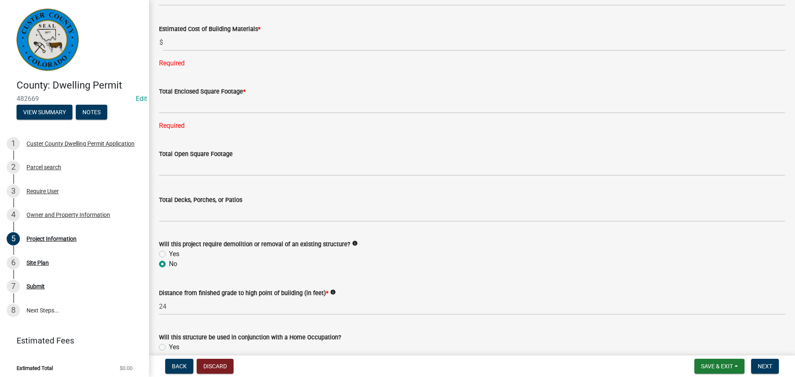
click at [200, 20] on div "Estimated Cost of Building Materials * $ Required" at bounding box center [472, 40] width 626 height 56
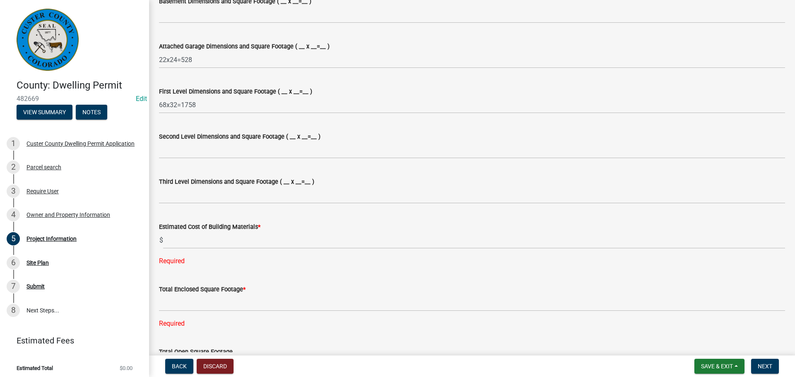
scroll to position [538, 0]
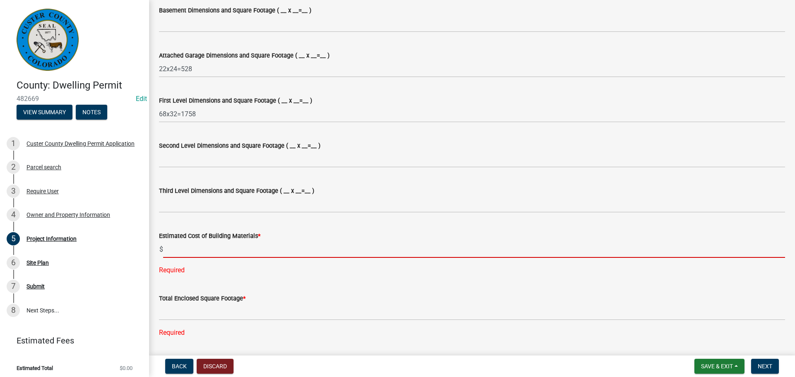
drag, startPoint x: 199, startPoint y: 246, endPoint x: 194, endPoint y: 246, distance: 5.0
click at [197, 246] on input "text" at bounding box center [474, 249] width 622 height 17
click at [181, 247] on input "text" at bounding box center [474, 249] width 622 height 17
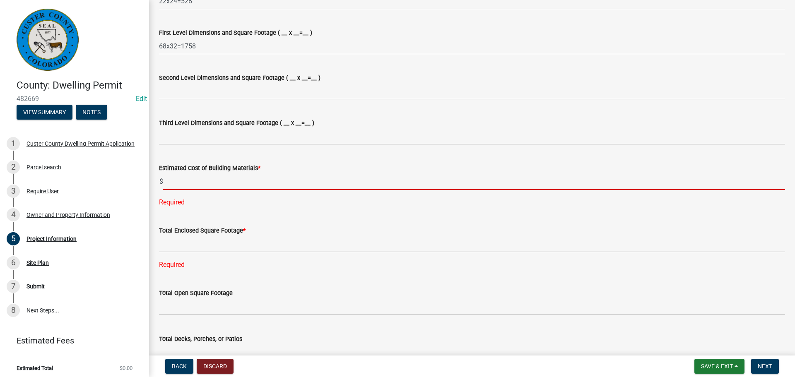
scroll to position [621, 0]
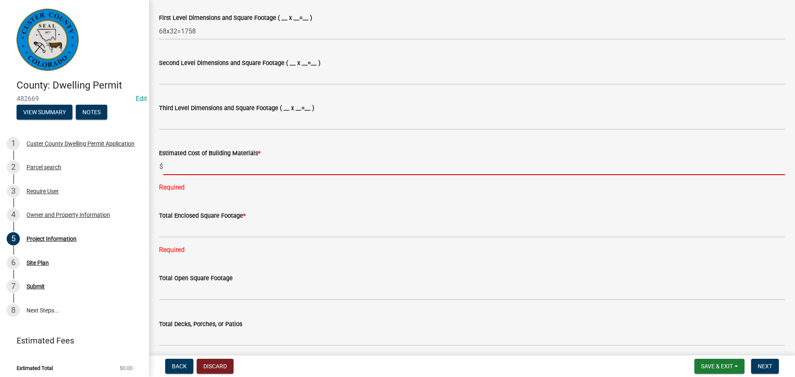
drag, startPoint x: 214, startPoint y: 161, endPoint x: 242, endPoint y: 163, distance: 28.6
click at [214, 161] on input "text" at bounding box center [474, 166] width 622 height 17
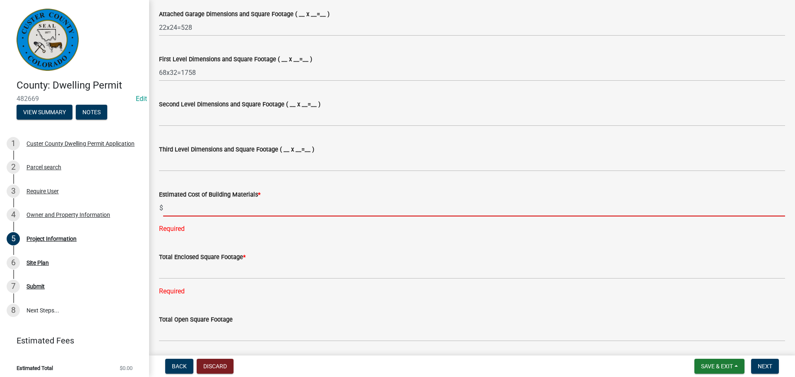
scroll to position [538, 0]
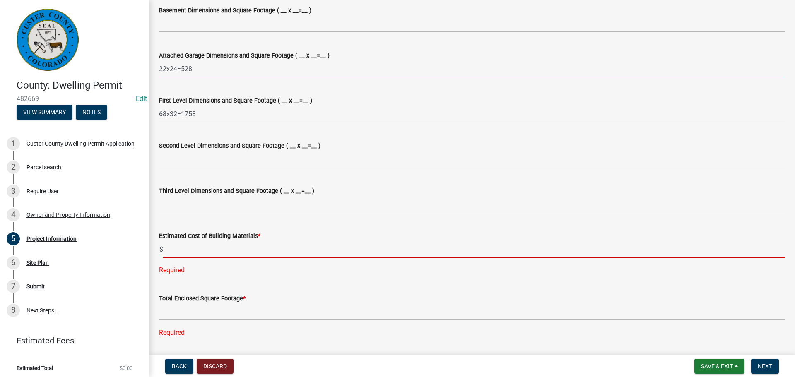
click at [196, 69] on input "22x24=528" at bounding box center [472, 68] width 626 height 17
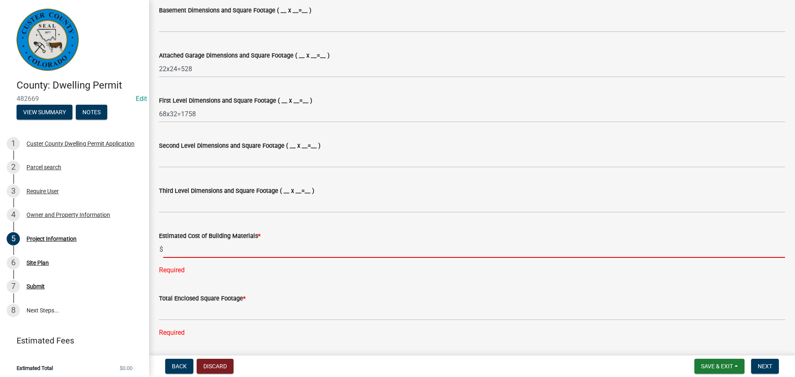
click at [209, 253] on input "text" at bounding box center [474, 249] width 622 height 17
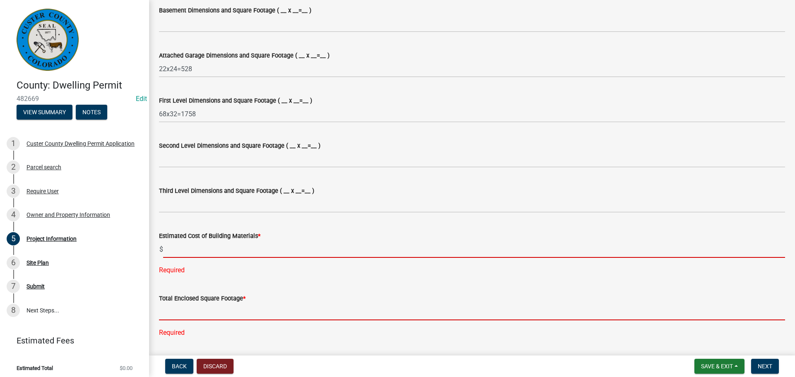
click at [184, 310] on input "text" at bounding box center [472, 311] width 626 height 17
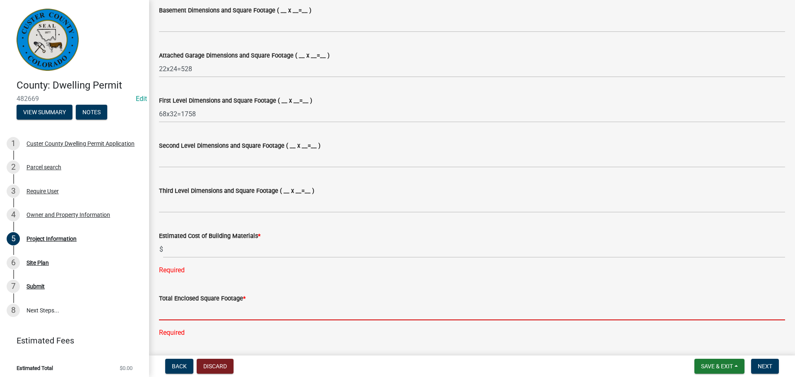
click at [188, 315] on input "text" at bounding box center [472, 311] width 626 height 17
click at [175, 317] on input "text" at bounding box center [472, 311] width 626 height 17
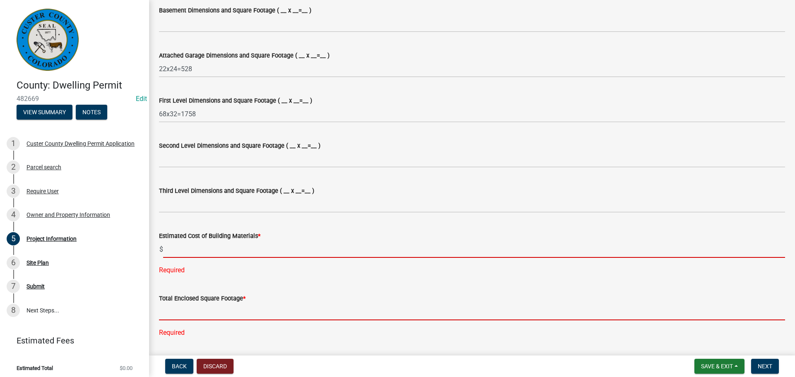
click at [173, 255] on input "text" at bounding box center [474, 249] width 622 height 17
click at [179, 315] on input "text" at bounding box center [472, 311] width 626 height 17
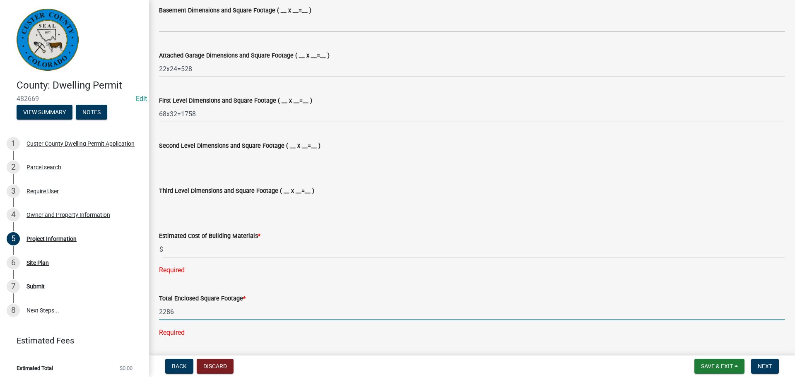
click at [233, 305] on input "2286" at bounding box center [472, 311] width 626 height 17
type input "2286"
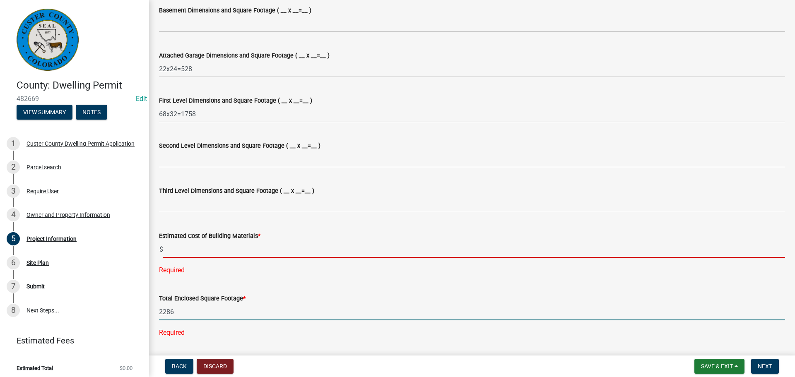
click at [223, 254] on input "text" at bounding box center [474, 249] width 622 height 17
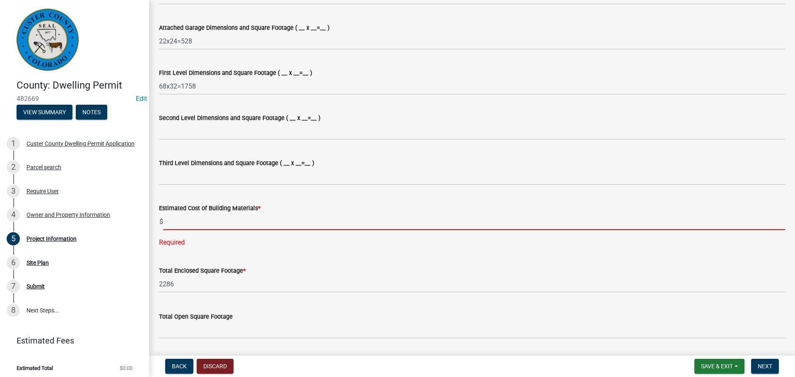
scroll to position [579, 0]
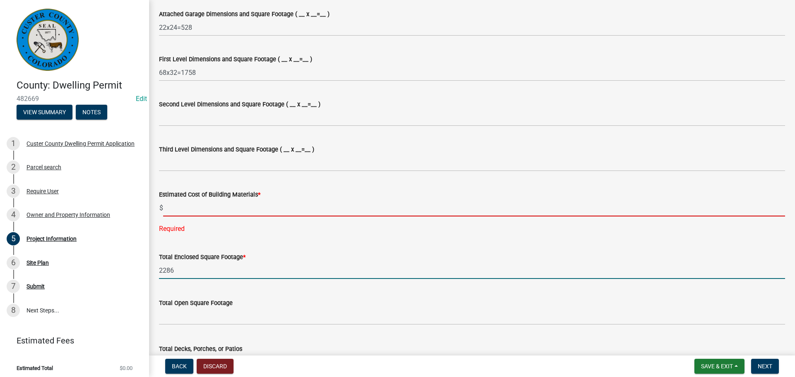
click at [371, 272] on input "2286" at bounding box center [472, 270] width 626 height 17
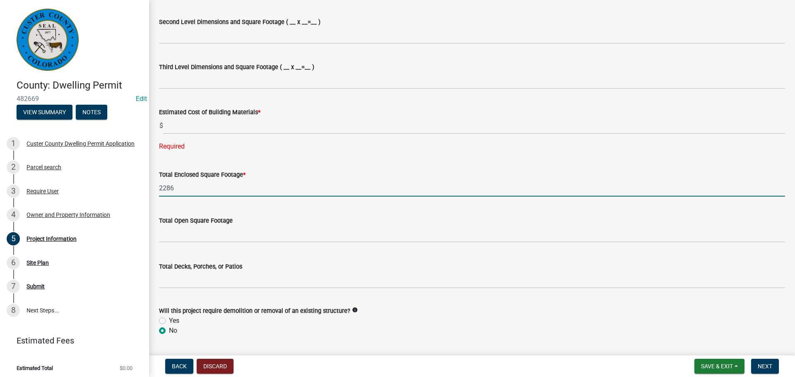
scroll to position [662, 0]
click at [251, 178] on div "Total Enclosed Square Footage *" at bounding box center [472, 174] width 626 height 10
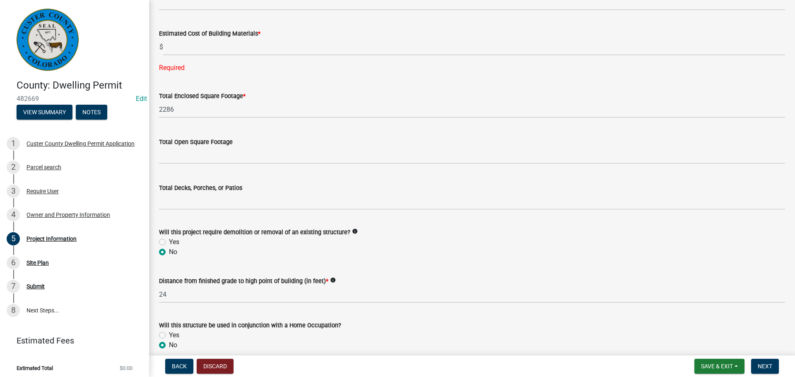
scroll to position [745, 0]
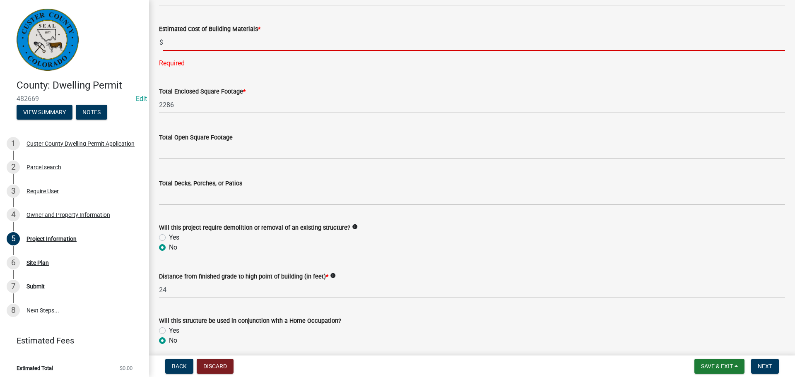
click at [198, 44] on input "text" at bounding box center [474, 42] width 622 height 17
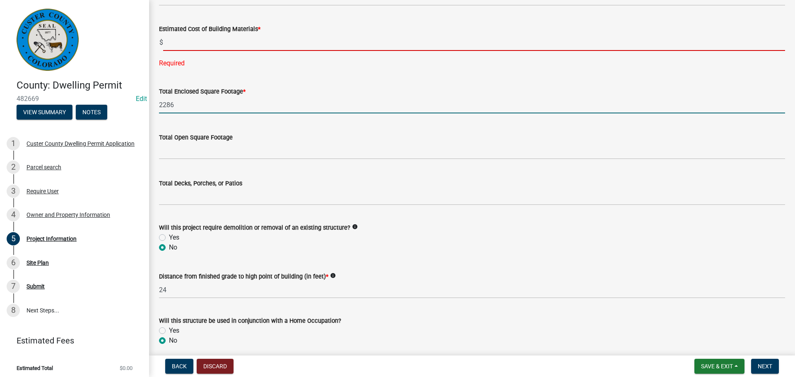
click at [189, 108] on input "2286" at bounding box center [472, 104] width 626 height 17
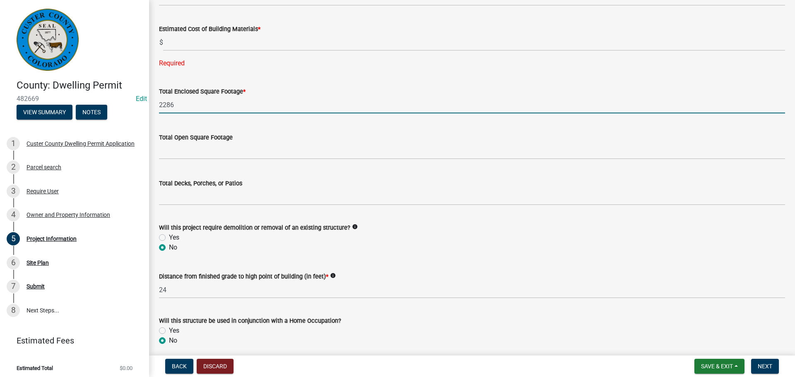
scroll to position [662, 0]
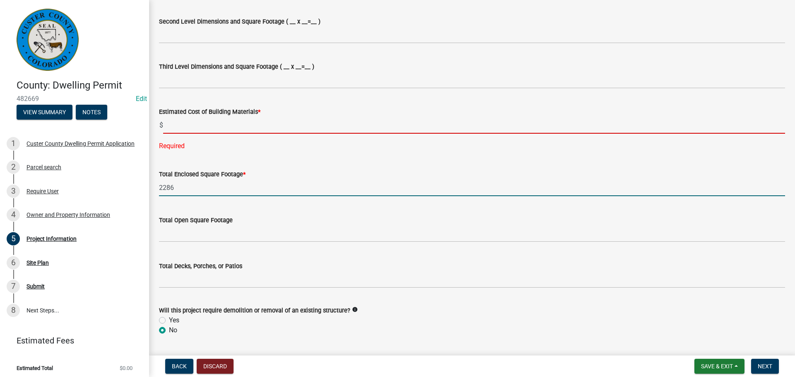
click at [192, 127] on input "text" at bounding box center [474, 125] width 622 height 17
click at [180, 192] on input "2286" at bounding box center [472, 187] width 626 height 17
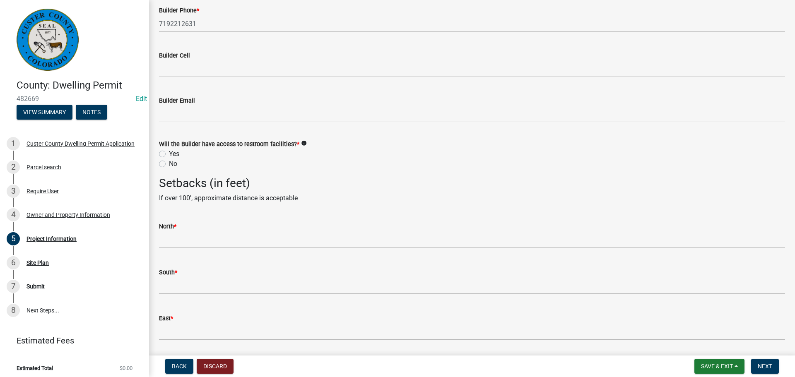
scroll to position [1393, 0]
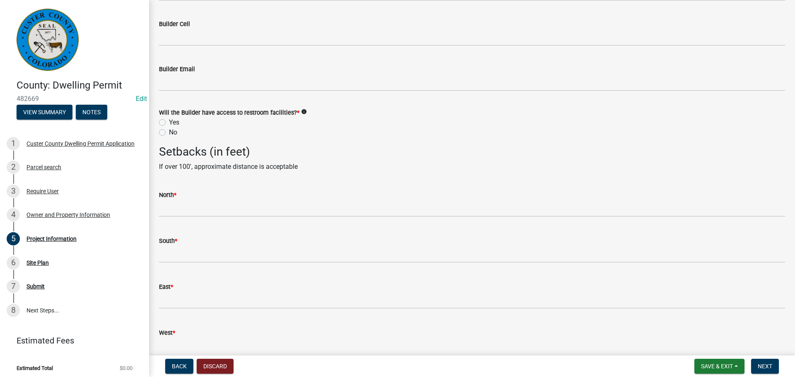
click at [169, 135] on label "No" at bounding box center [173, 132] width 8 height 10
click at [169, 133] on input "No" at bounding box center [171, 129] width 5 height 5
radio input "true"
click at [235, 132] on div "No" at bounding box center [472, 132] width 626 height 10
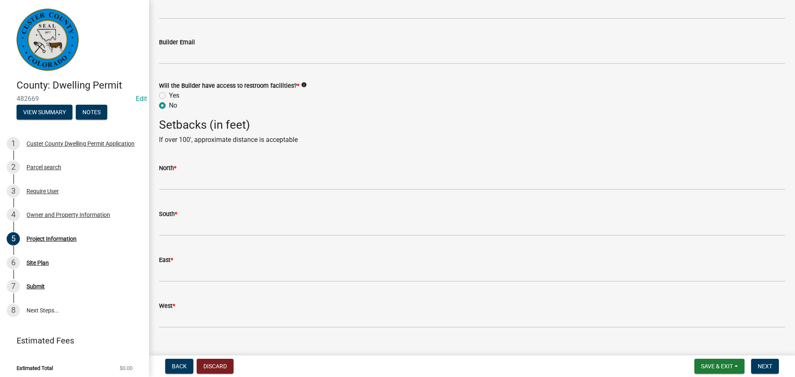
scroll to position [1434, 0]
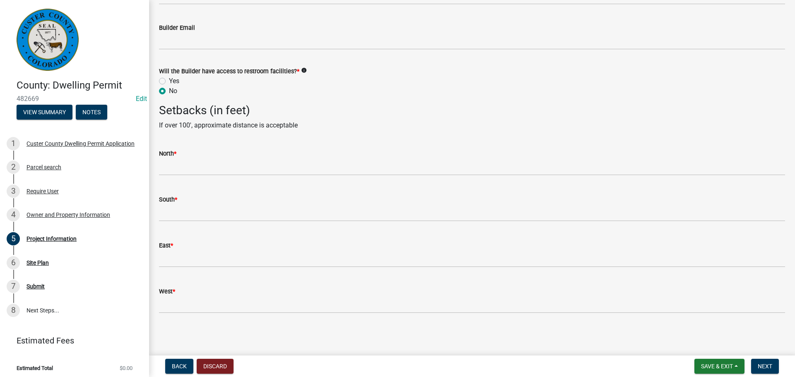
click at [238, 105] on h3 "Setbacks (in feet)" at bounding box center [472, 110] width 626 height 14
click at [243, 133] on wm-data-entity-input "Setbacks (in feet) If over 100', approximate distance is acceptable" at bounding box center [472, 120] width 626 height 34
click at [257, 114] on h3 "Setbacks (in feet)" at bounding box center [472, 110] width 626 height 14
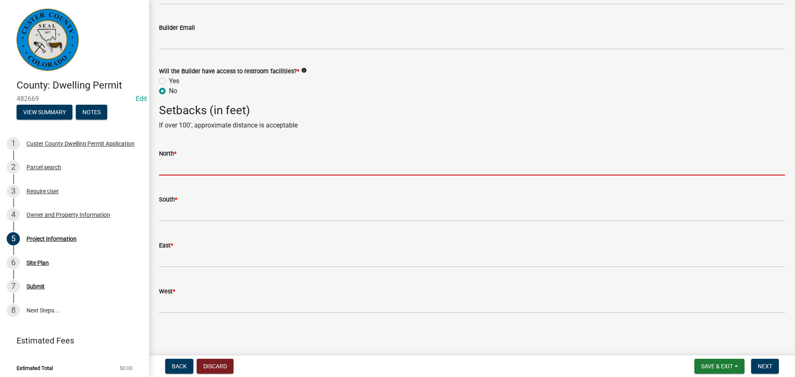
click at [265, 160] on input "text" at bounding box center [472, 167] width 626 height 17
click at [264, 165] on input "text" at bounding box center [472, 167] width 626 height 17
drag, startPoint x: 436, startPoint y: 168, endPoint x: 436, endPoint y: 161, distance: 7.4
click at [436, 168] on input "text" at bounding box center [472, 167] width 626 height 17
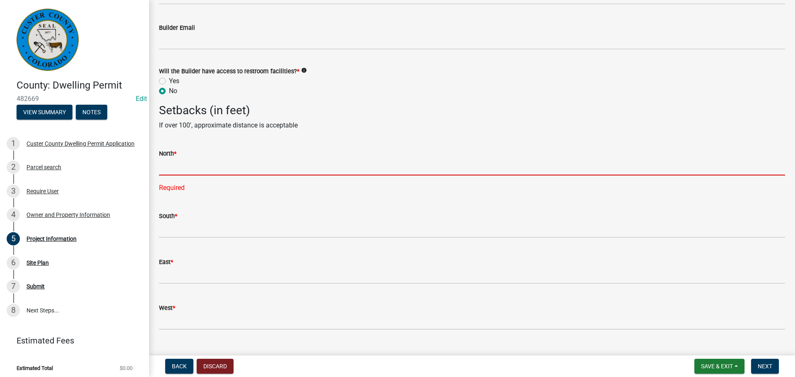
click at [401, 172] on input "text" at bounding box center [472, 167] width 626 height 17
click at [309, 174] on input "text" at bounding box center [472, 167] width 626 height 17
click at [166, 160] on input "text" at bounding box center [472, 167] width 626 height 17
click at [176, 156] on span "*" at bounding box center [175, 153] width 2 height 7
click at [178, 166] on input "text" at bounding box center [472, 167] width 626 height 17
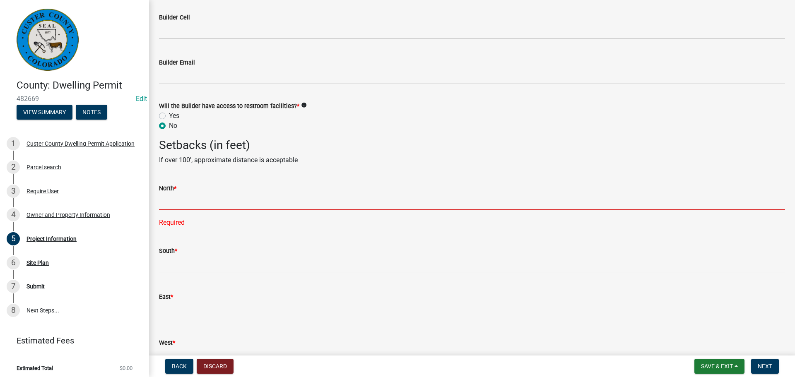
scroll to position [1451, 0]
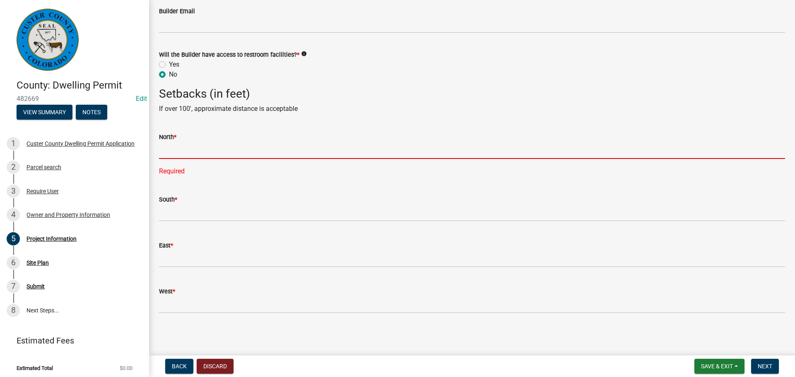
click at [496, 334] on main "Project Information share Share Permit is for: * New Construction Addition to E…" at bounding box center [472, 176] width 646 height 352
click at [357, 156] on input "text" at bounding box center [472, 150] width 626 height 17
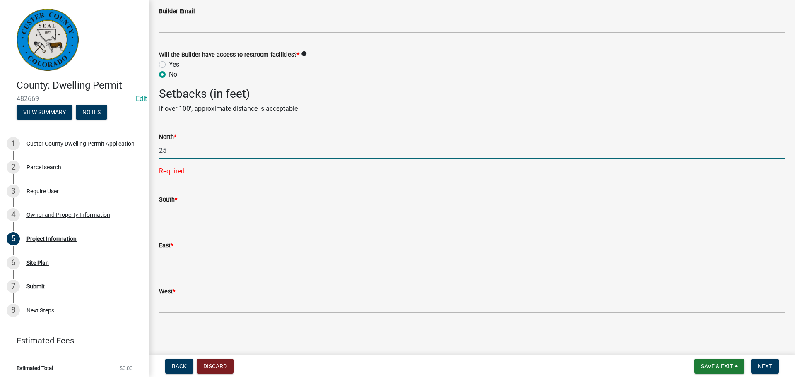
type input "25"
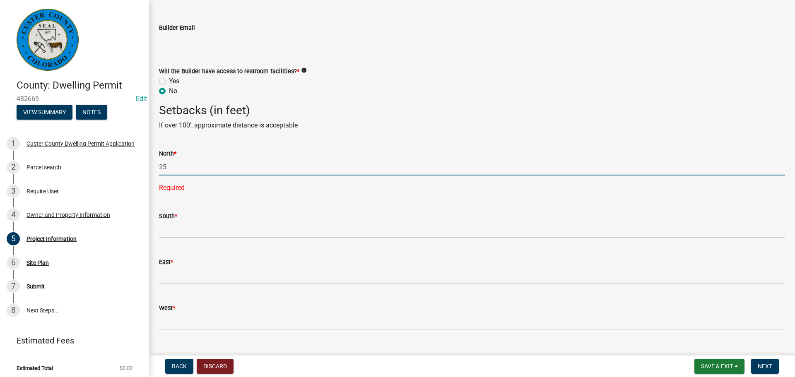
click at [300, 257] on div "East *" at bounding box center [472, 262] width 626 height 10
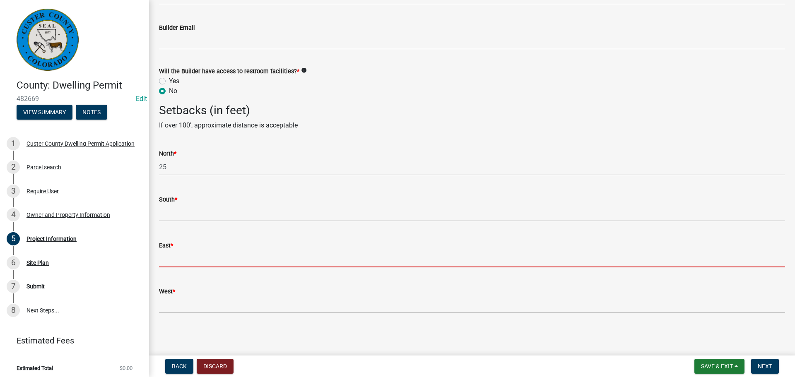
click at [298, 260] on input "text" at bounding box center [472, 258] width 626 height 17
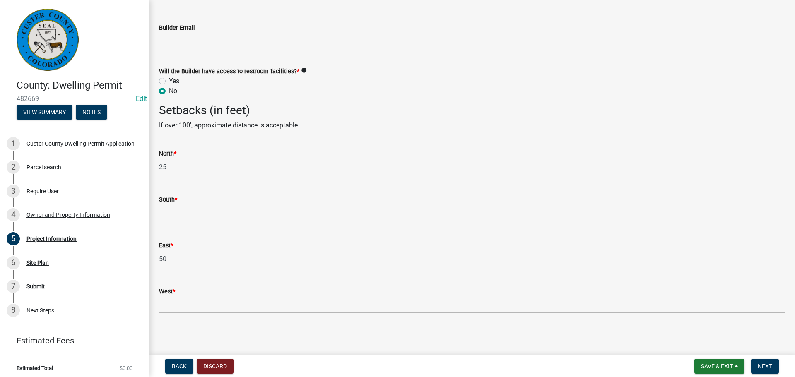
click at [298, 250] on input "50" at bounding box center [472, 258] width 626 height 17
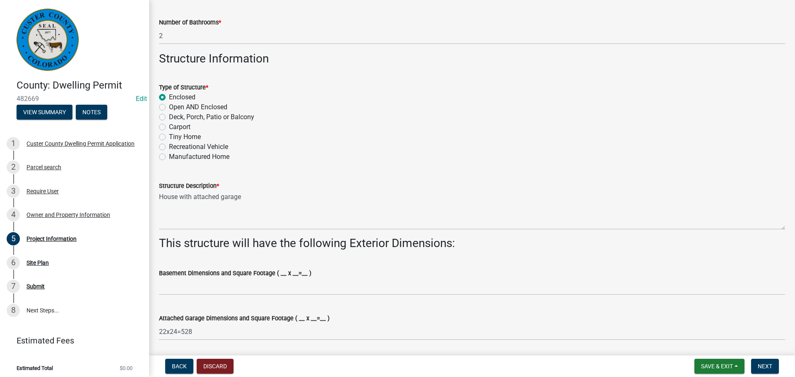
scroll to position [0, 0]
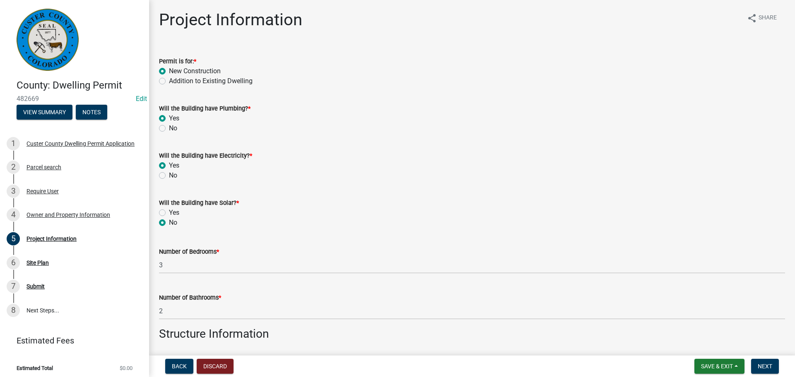
type input "50"
click at [557, 171] on div "No" at bounding box center [472, 176] width 626 height 10
click at [718, 364] on span "Save & Exit" at bounding box center [717, 366] width 32 height 7
click at [716, 349] on button "Save & Exit" at bounding box center [711, 345] width 66 height 20
